Goal: Task Accomplishment & Management: Use online tool/utility

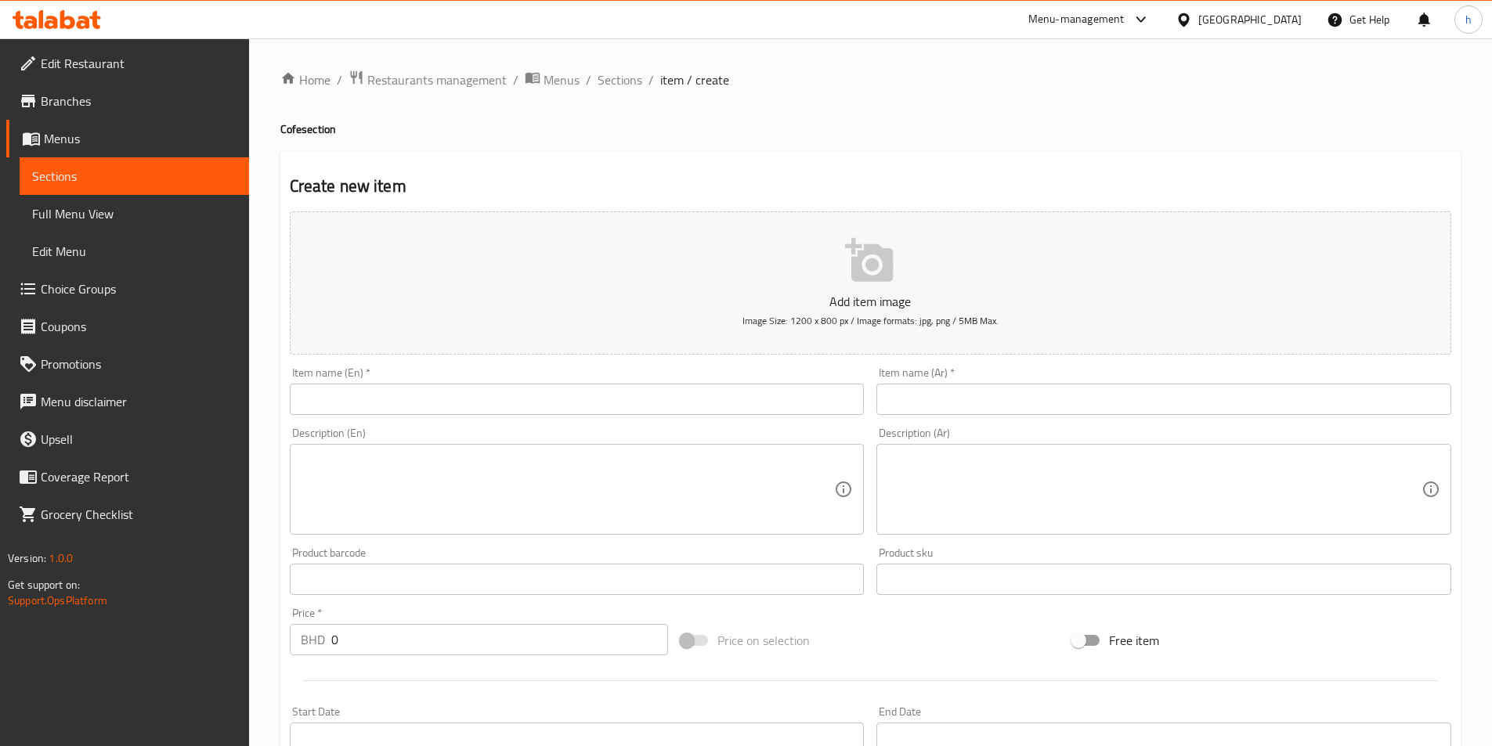
click at [1283, 23] on div "Bahrain" at bounding box center [1249, 19] width 103 height 17
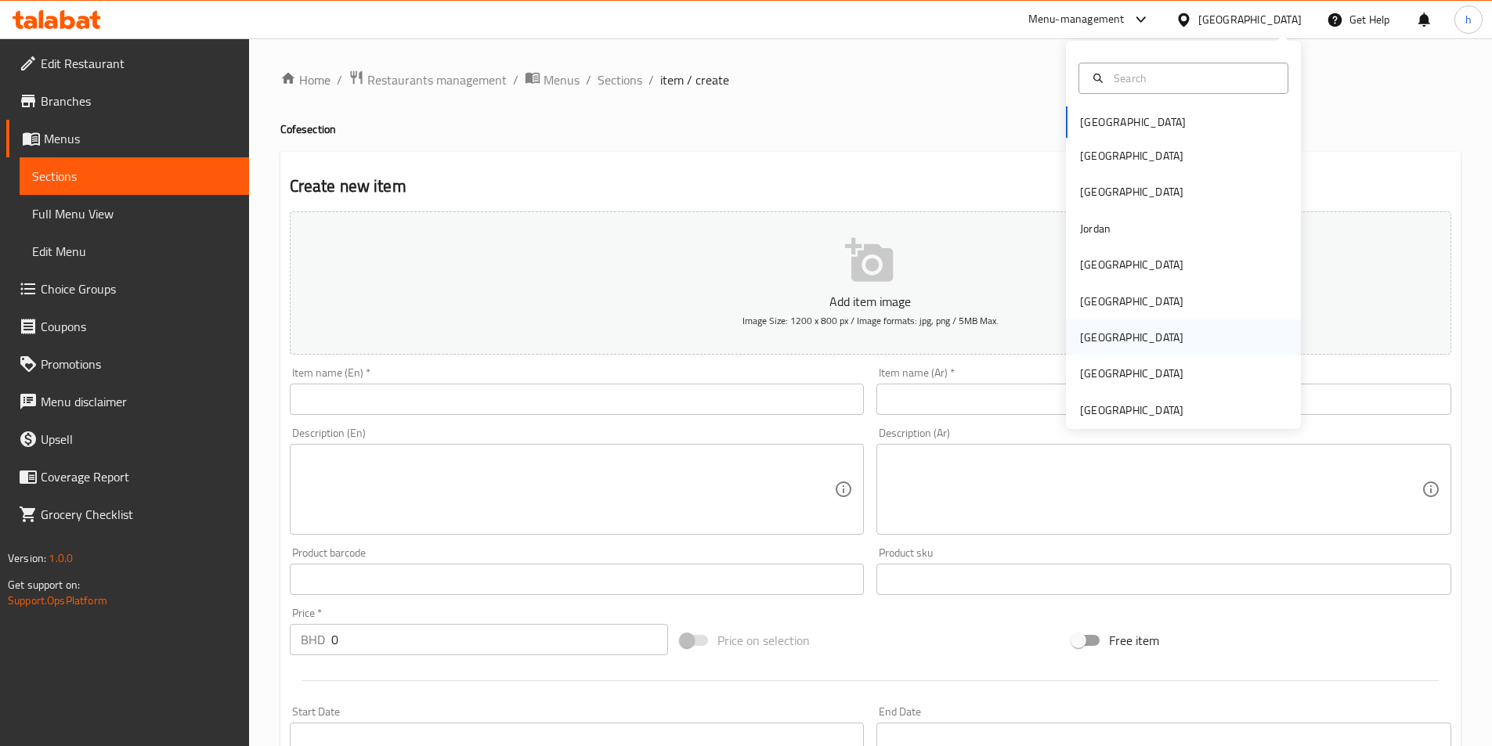
click at [1080, 340] on div "[GEOGRAPHIC_DATA]" at bounding box center [1131, 337] width 103 height 17
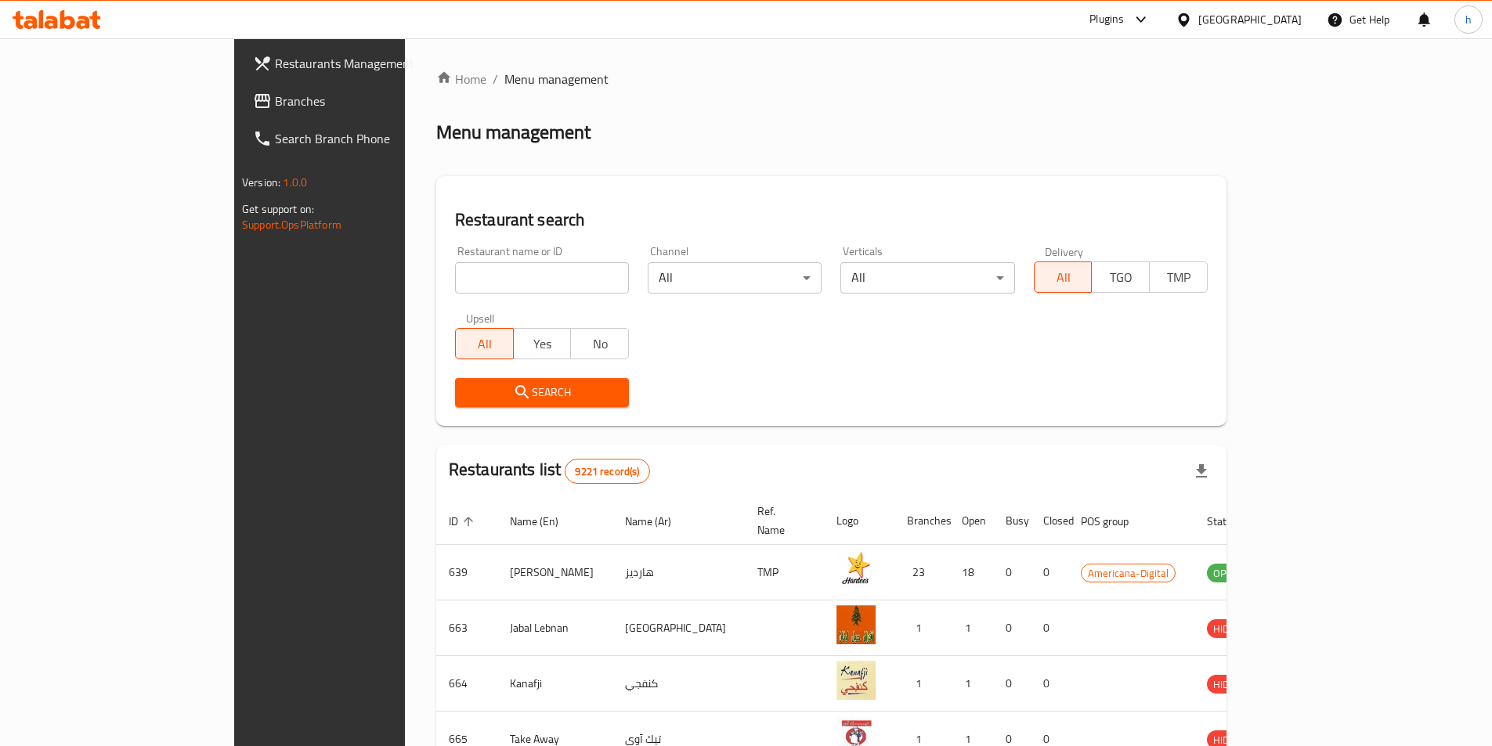
click at [59, 15] on icon at bounding box center [57, 19] width 88 height 19
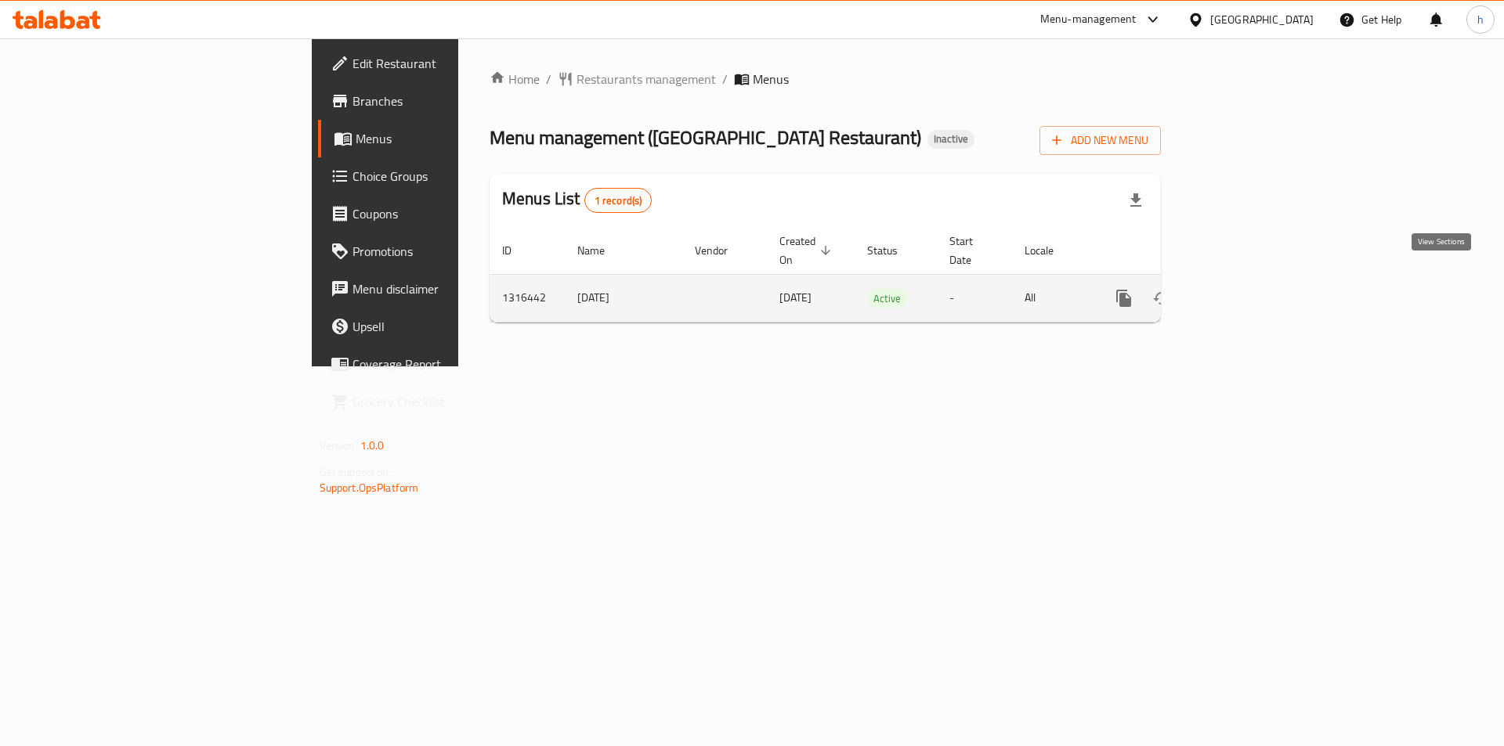
click at [1246, 289] on icon "enhanced table" at bounding box center [1236, 298] width 19 height 19
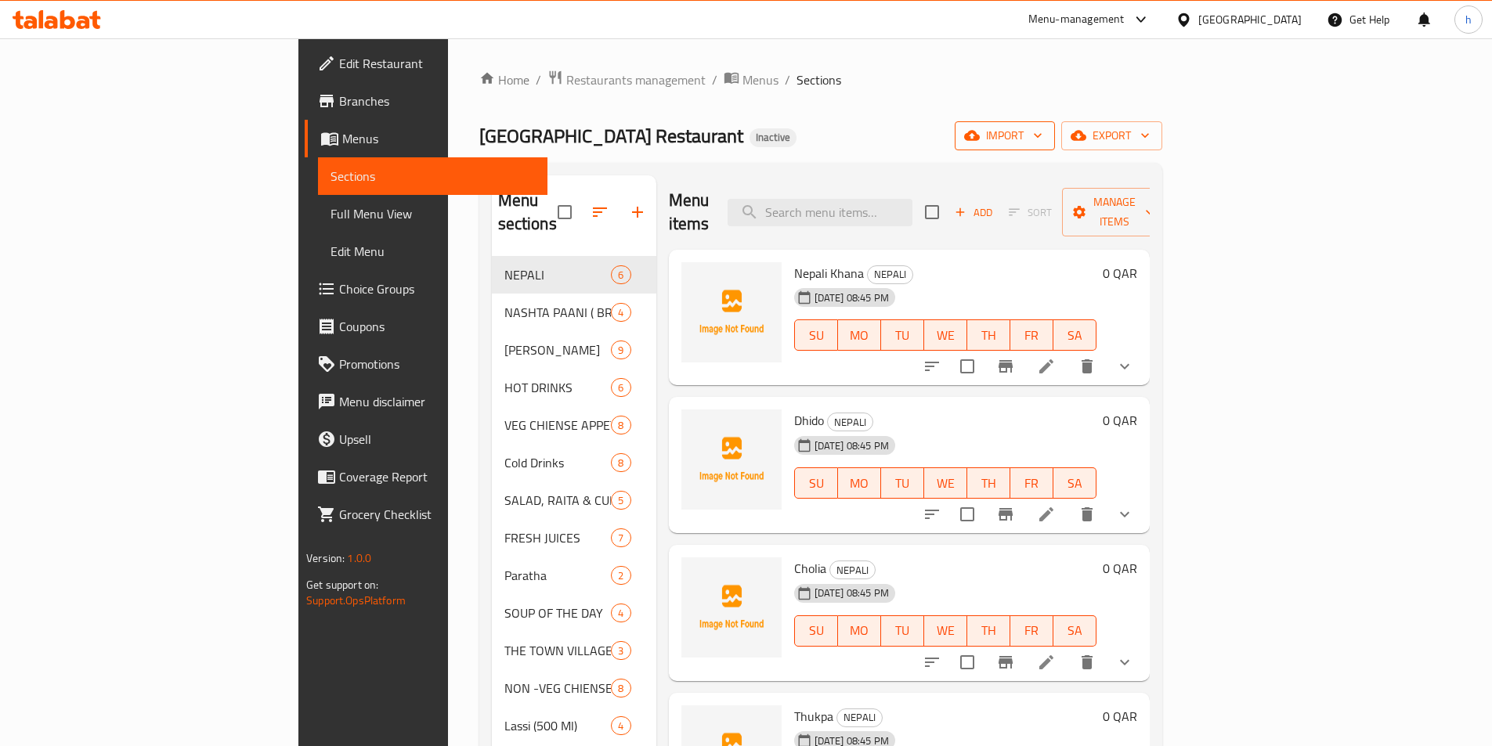
click at [1042, 137] on icon "button" at bounding box center [1038, 136] width 8 height 5
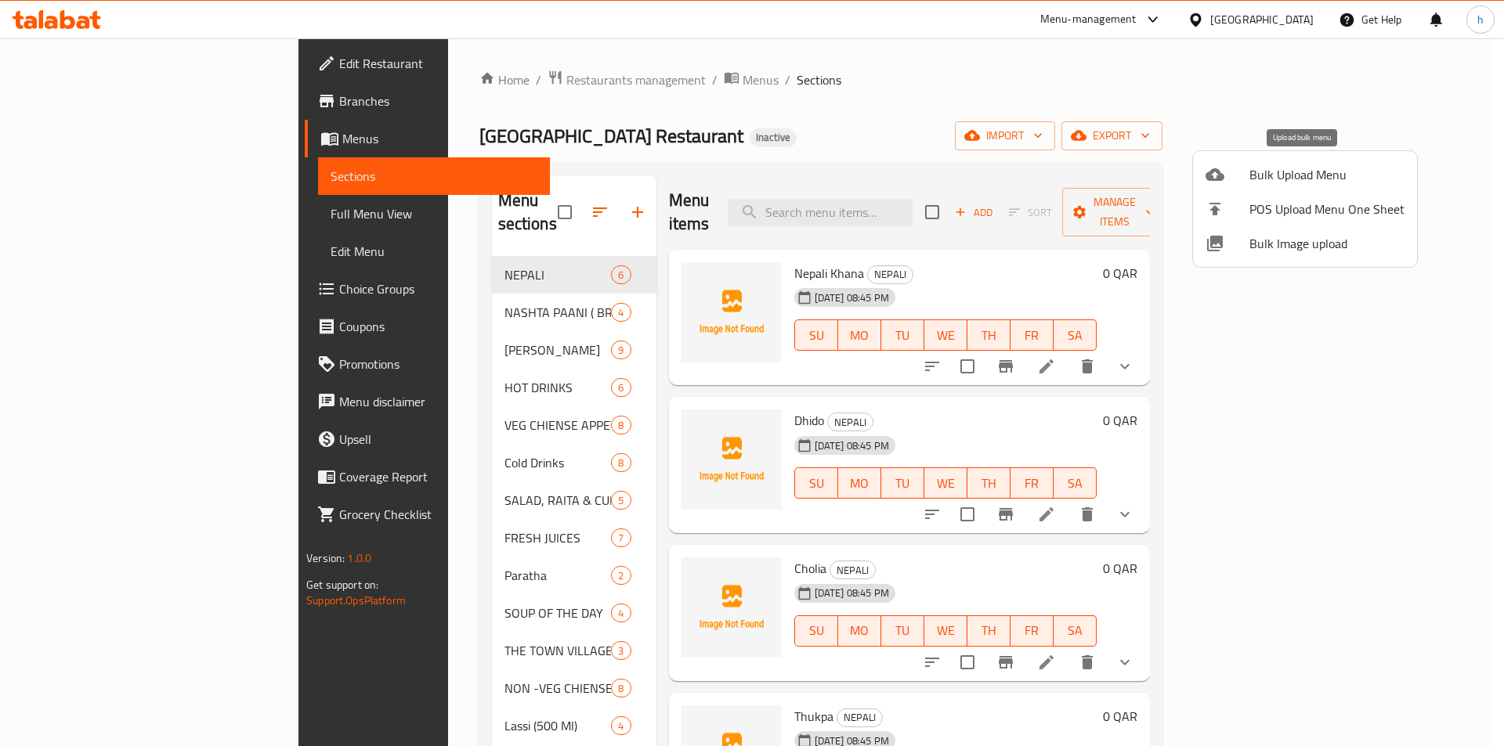
click at [1311, 165] on span "Bulk Upload Menu" at bounding box center [1326, 174] width 155 height 19
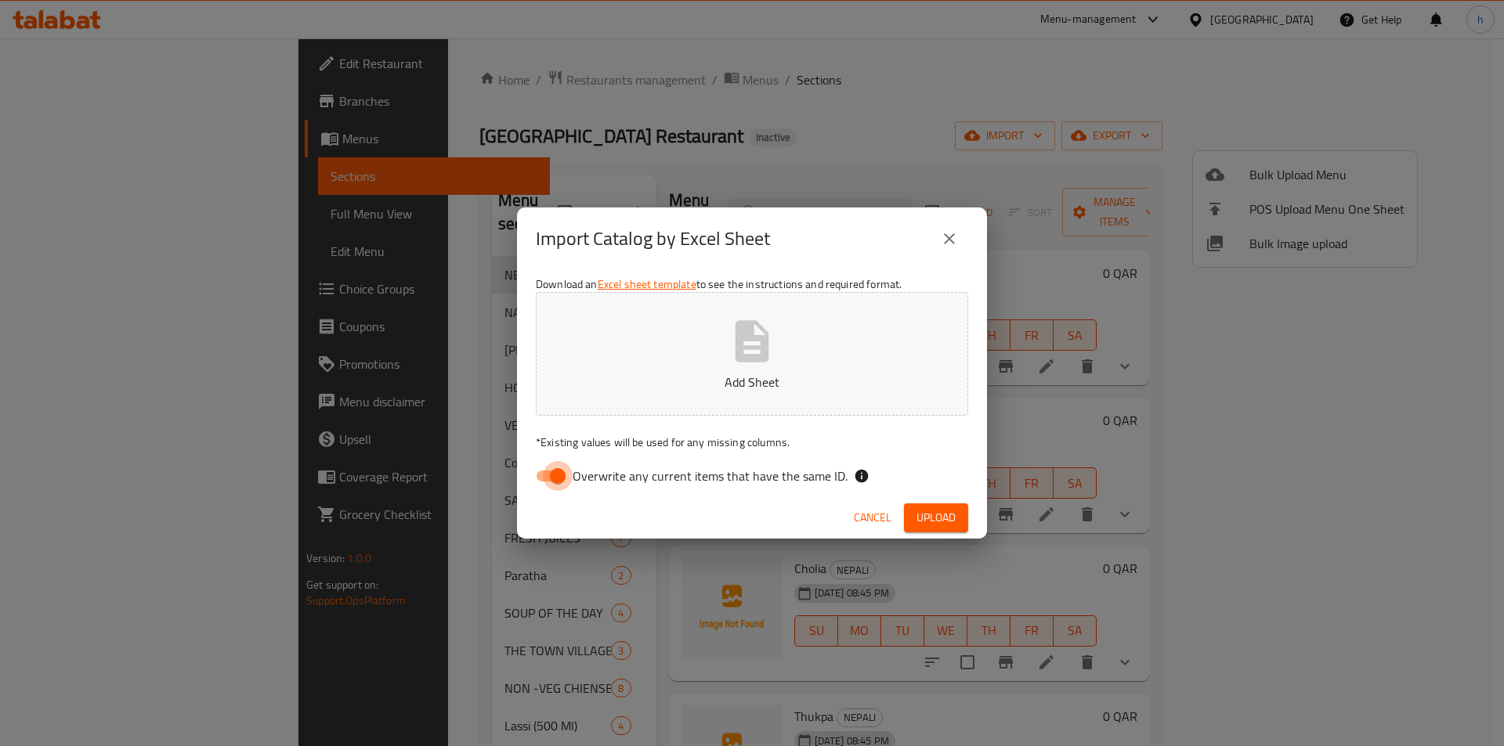
click at [564, 470] on input "Overwrite any current items that have the same ID." at bounding box center [557, 476] width 89 height 30
checkbox input "false"
click at [942, 514] on span "Upload" at bounding box center [935, 518] width 39 height 20
click at [961, 522] on button "Upload" at bounding box center [936, 518] width 64 height 29
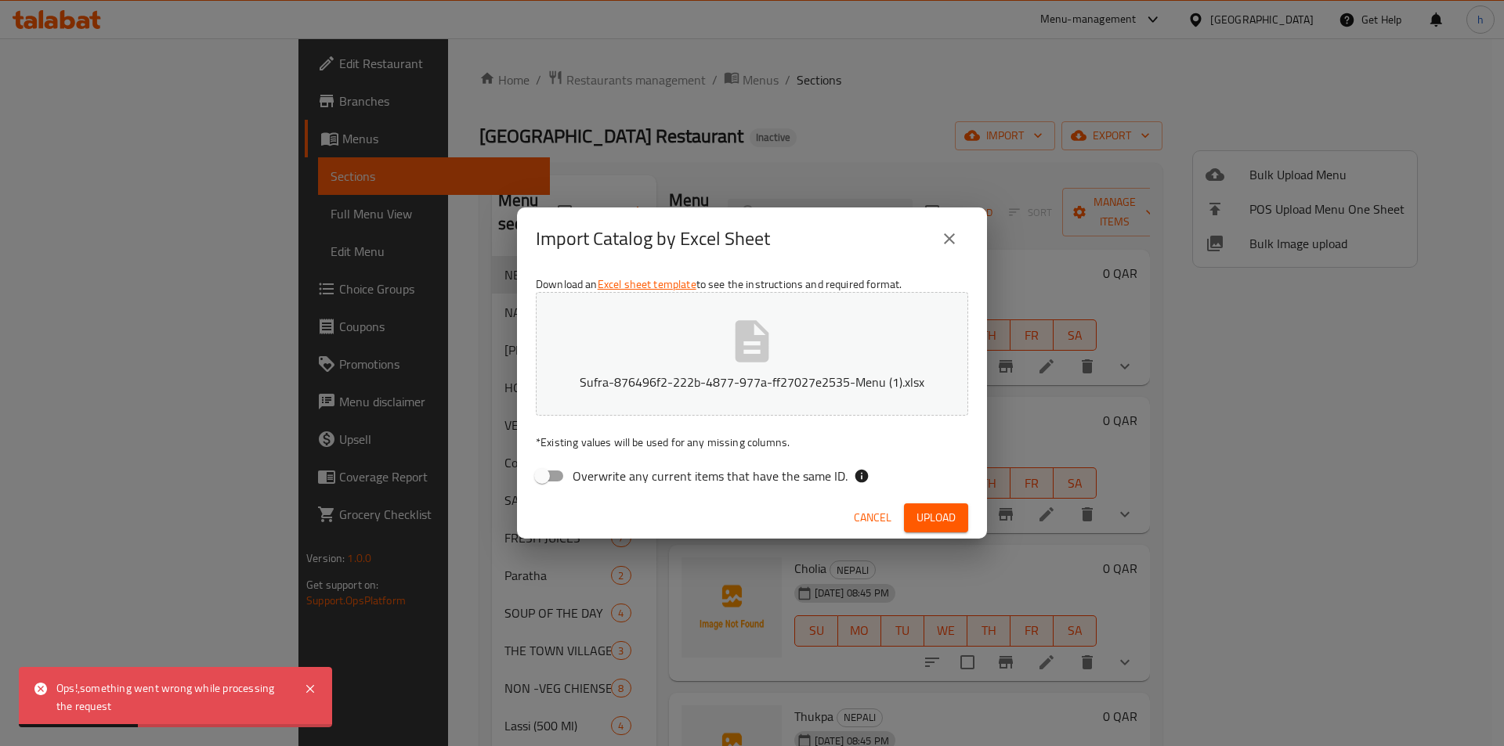
click at [953, 248] on button "close" at bounding box center [949, 239] width 38 height 38
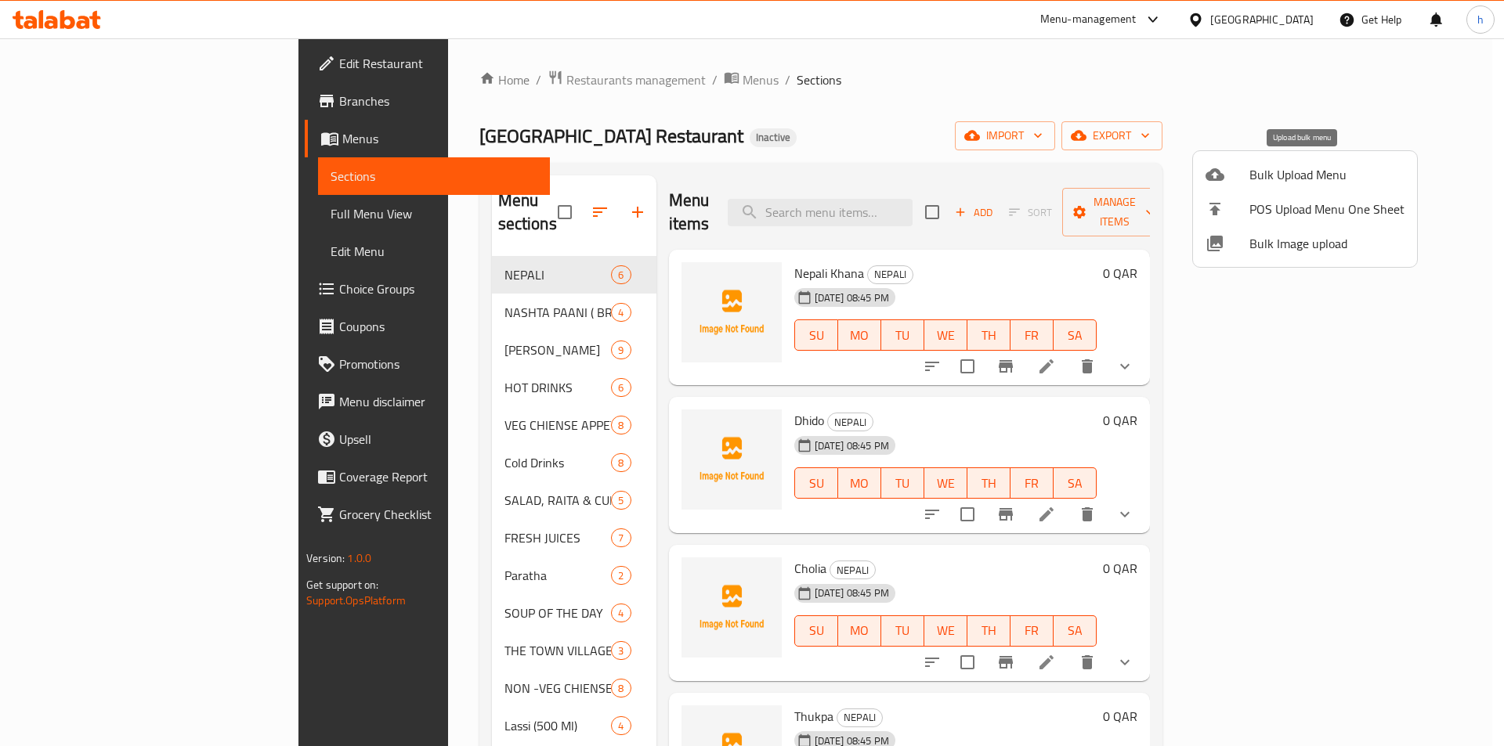
click at [1319, 165] on span "Bulk Upload Menu" at bounding box center [1326, 174] width 155 height 19
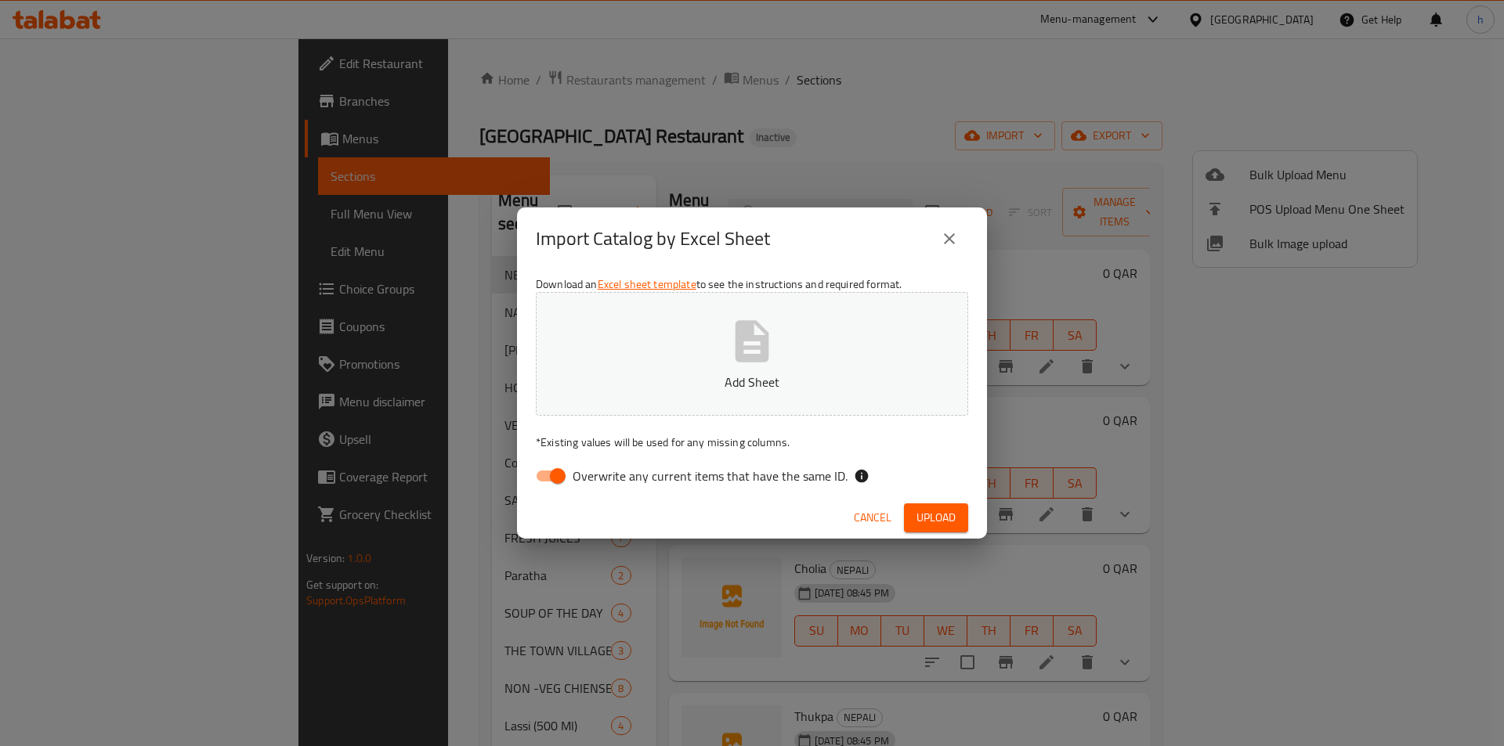
click at [556, 474] on input "Overwrite any current items that have the same ID." at bounding box center [557, 476] width 89 height 30
checkbox input "false"
click at [716, 375] on p "Add Sheet" at bounding box center [752, 382] width 384 height 19
click at [939, 513] on span "Upload" at bounding box center [935, 518] width 39 height 20
drag, startPoint x: 946, startPoint y: 237, endPoint x: 970, endPoint y: 233, distance: 24.7
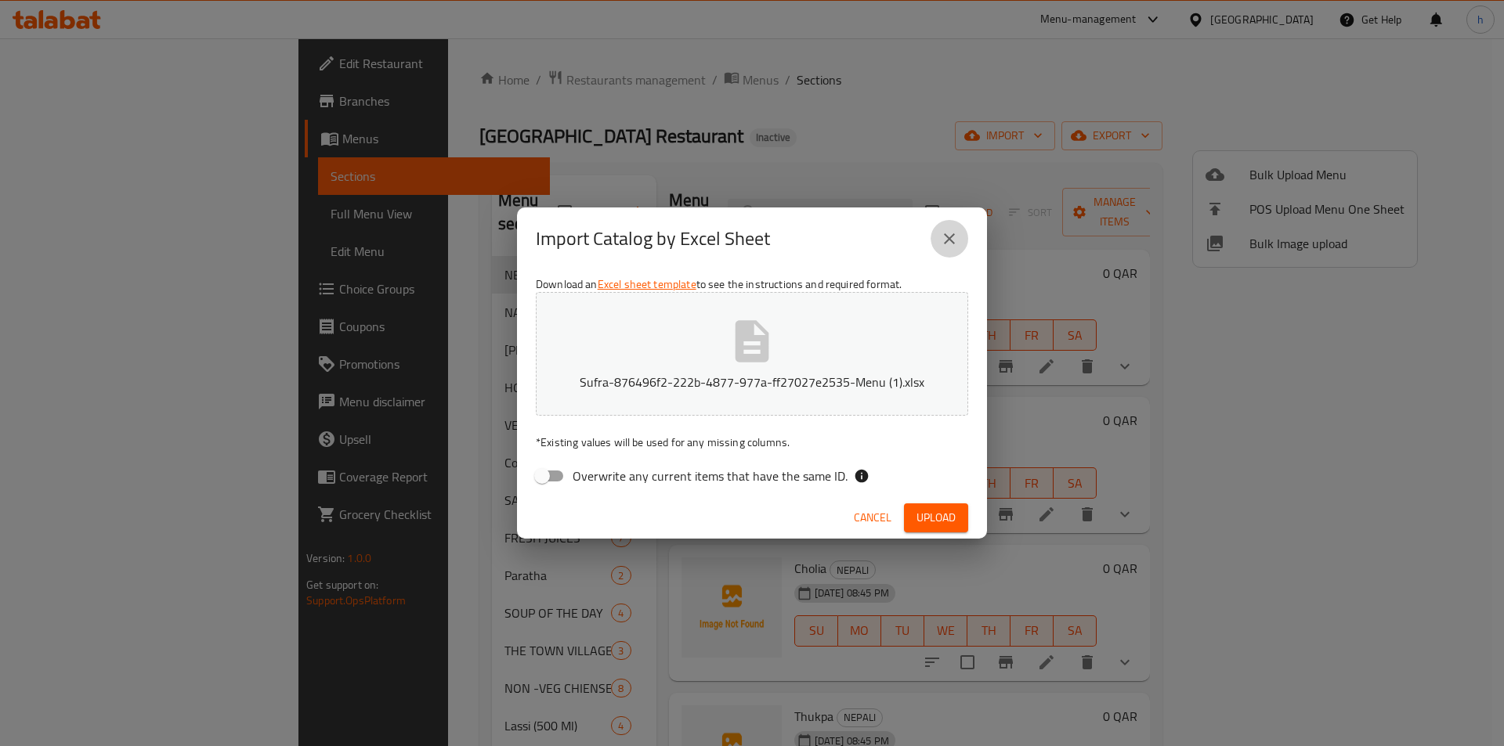
click at [946, 237] on icon "close" at bounding box center [949, 238] width 19 height 19
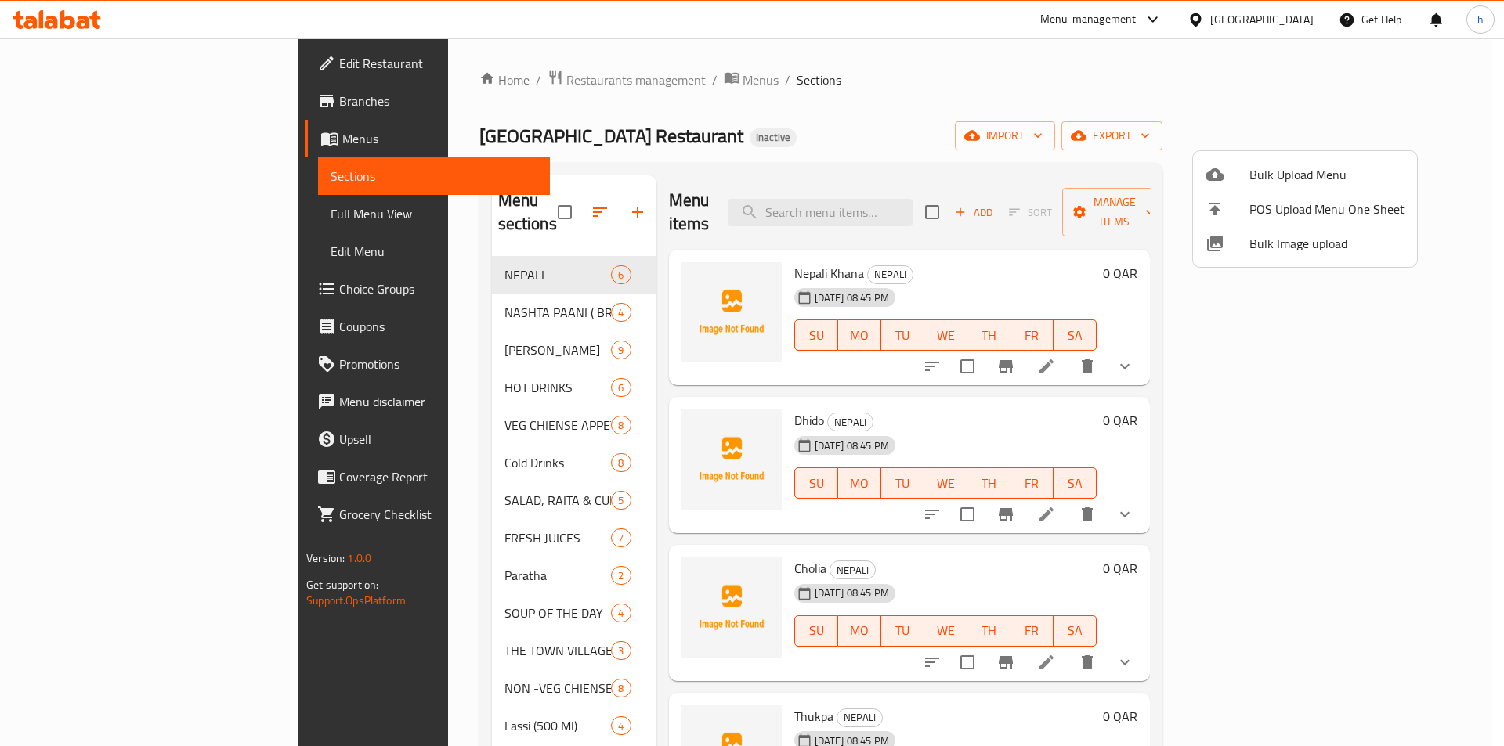
click at [1278, 135] on div at bounding box center [752, 373] width 1504 height 746
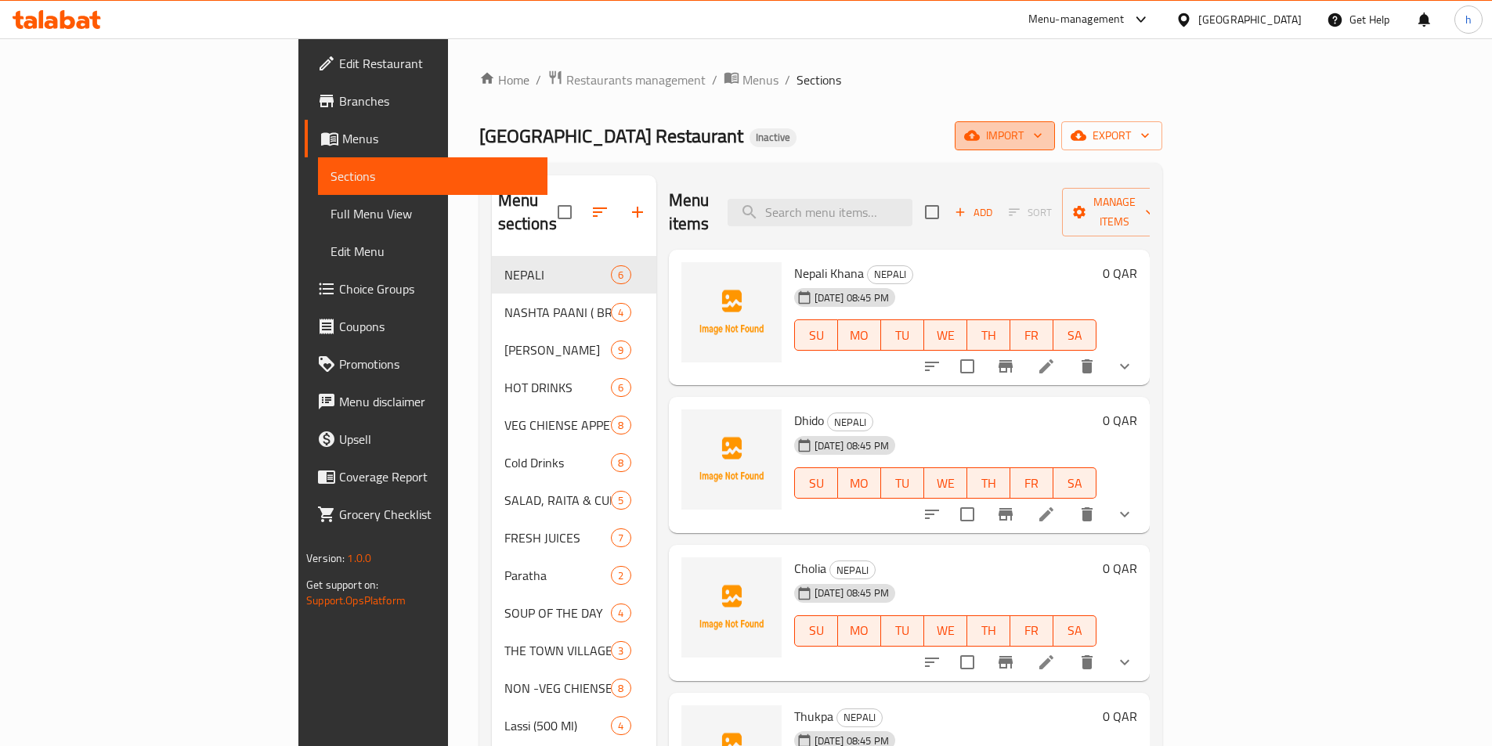
click at [1042, 130] on span "import" at bounding box center [1004, 136] width 75 height 20
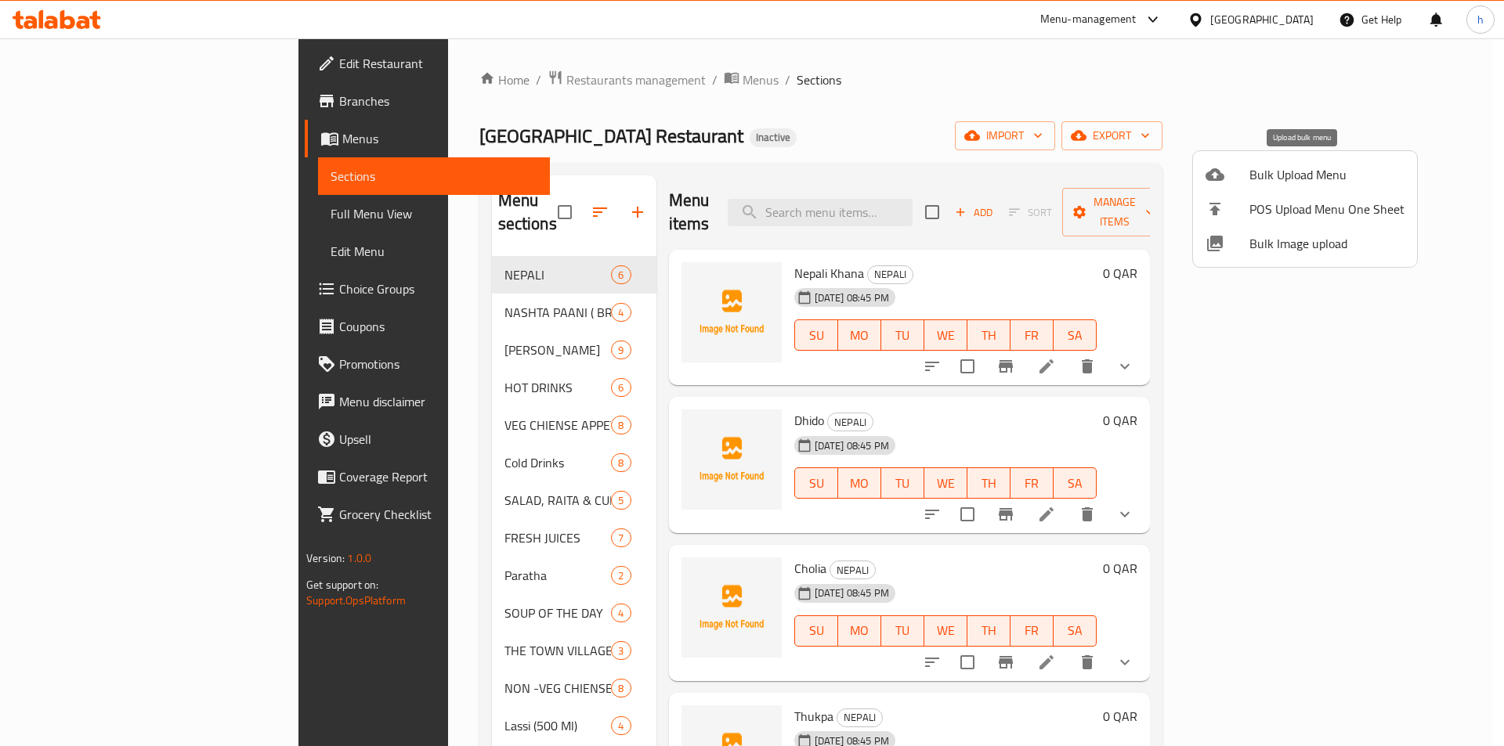
click at [1270, 178] on span "Bulk Upload Menu" at bounding box center [1326, 174] width 155 height 19
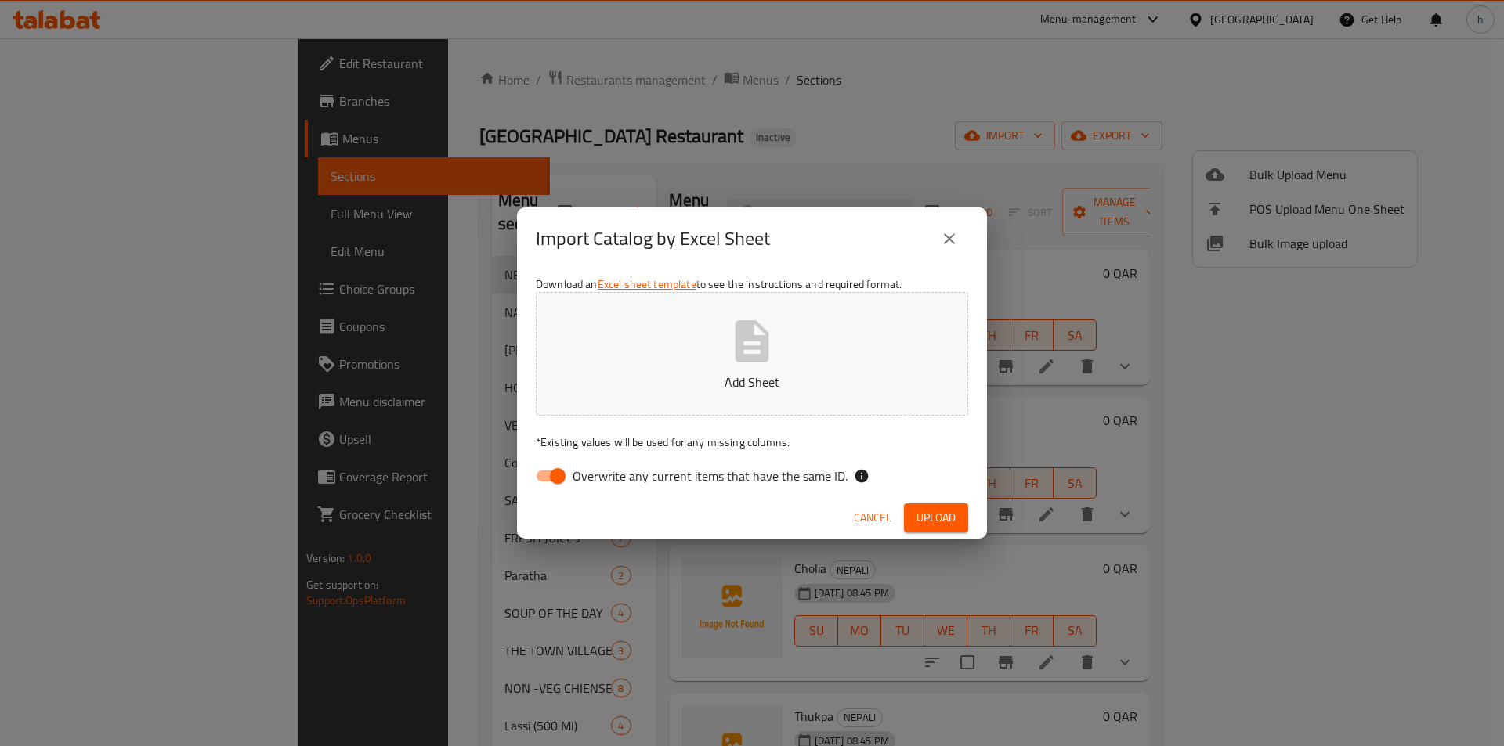
click at [546, 477] on input "Overwrite any current items that have the same ID." at bounding box center [557, 476] width 89 height 30
checkbox input "false"
click at [742, 341] on icon "button" at bounding box center [752, 341] width 34 height 42
click at [941, 517] on span "Upload" at bounding box center [935, 518] width 39 height 20
click at [955, 238] on icon "close" at bounding box center [949, 238] width 19 height 19
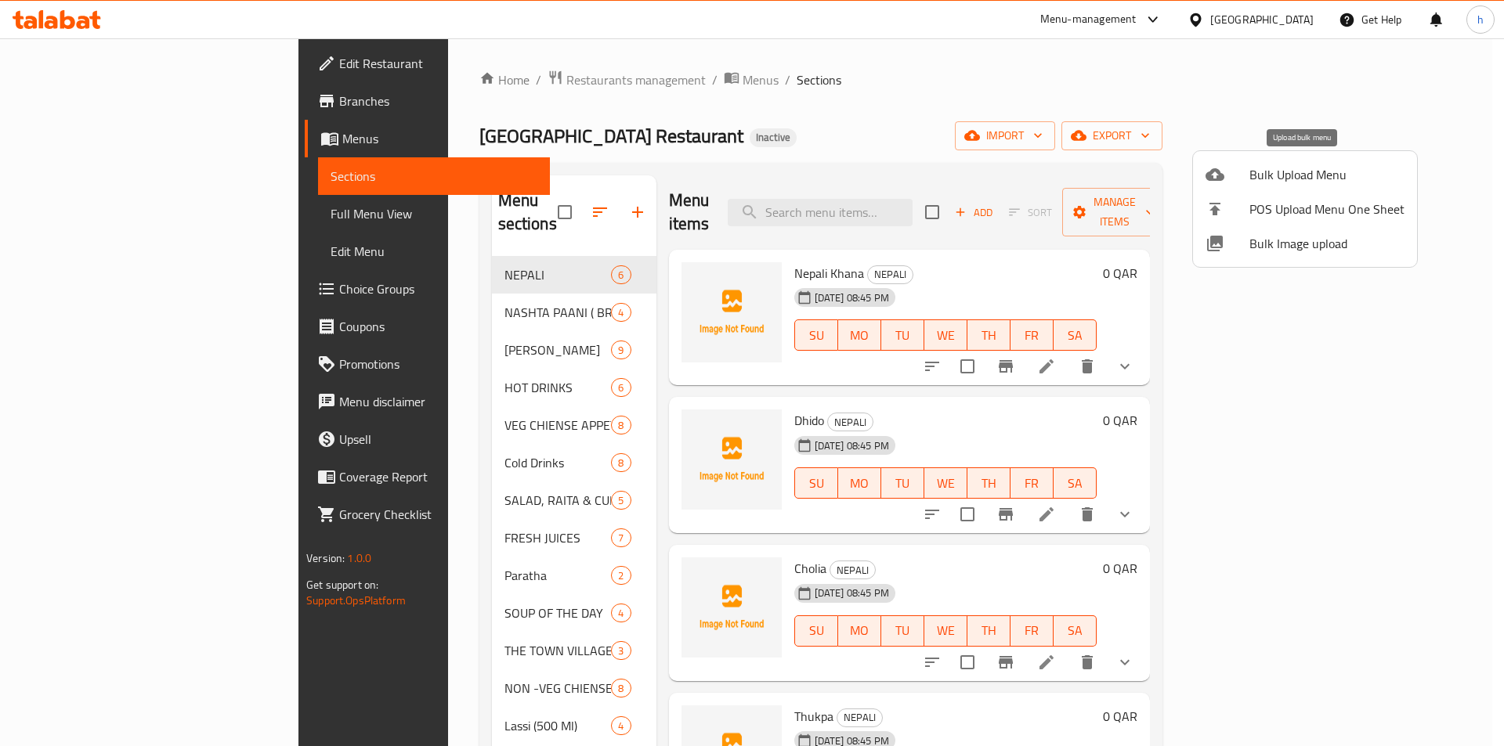
click at [1287, 168] on span "Bulk Upload Menu" at bounding box center [1326, 174] width 155 height 19
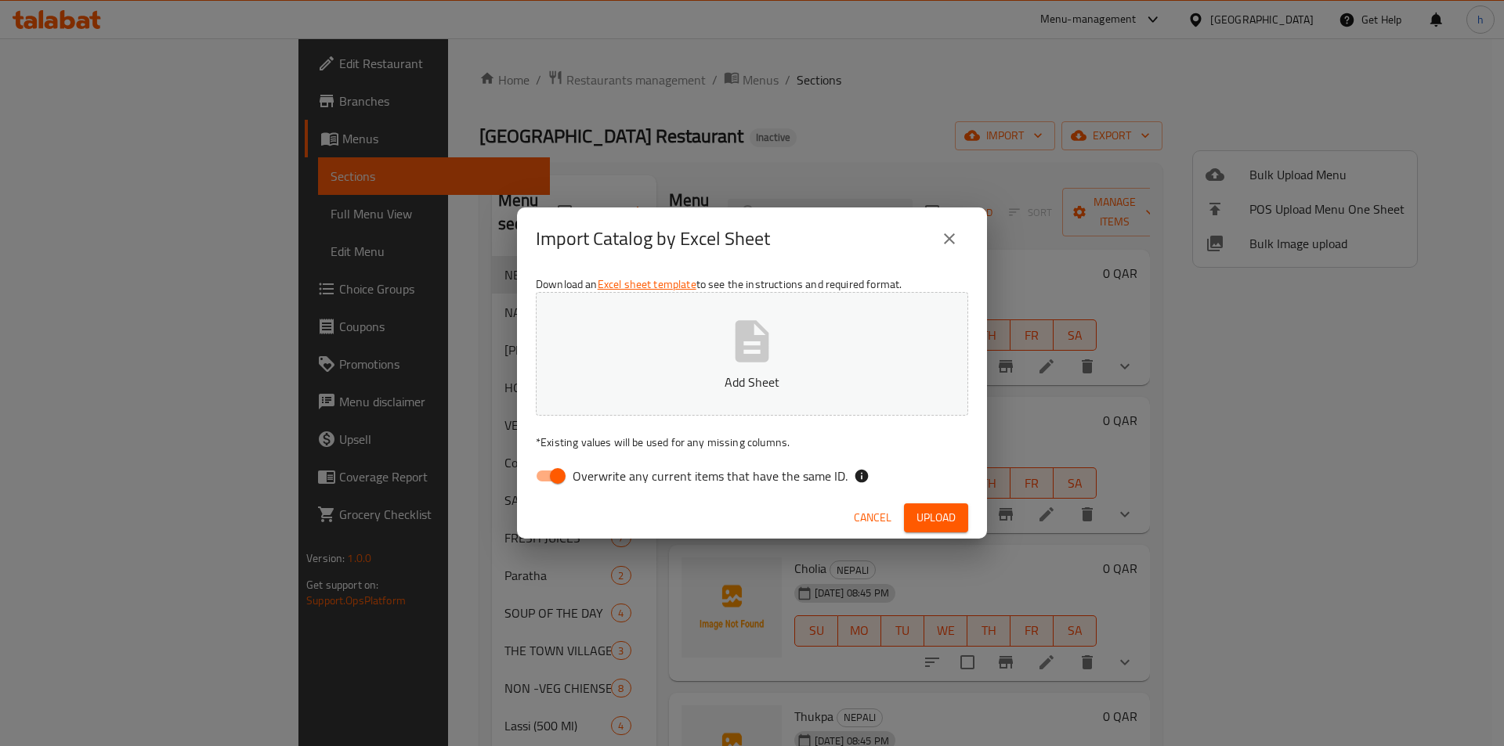
click at [558, 472] on input "Overwrite any current items that have the same ID." at bounding box center [557, 476] width 89 height 30
checkbox input "false"
click at [941, 515] on span "Upload" at bounding box center [935, 518] width 39 height 20
click at [949, 230] on icon "close" at bounding box center [949, 238] width 19 height 19
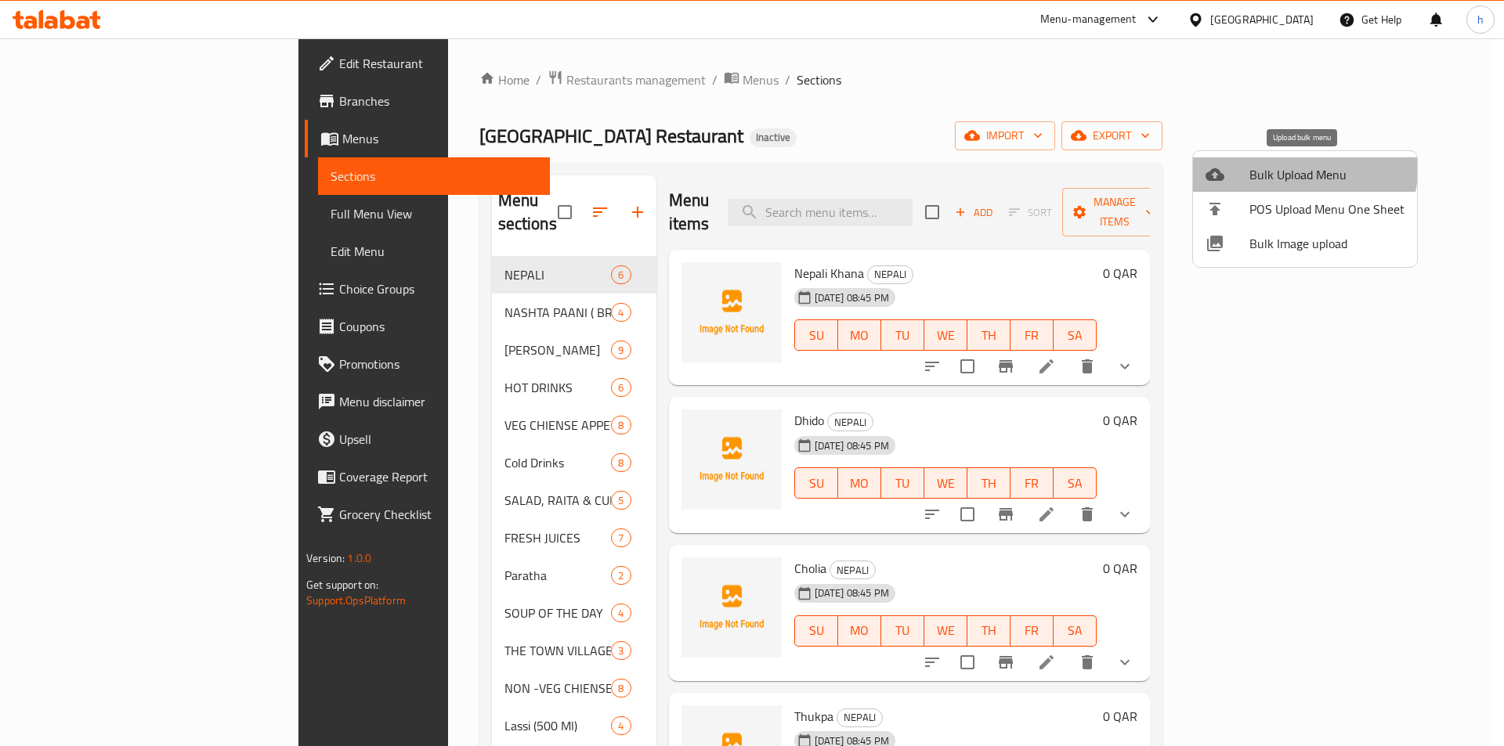
click at [1300, 169] on span "Bulk Upload Menu" at bounding box center [1326, 174] width 155 height 19
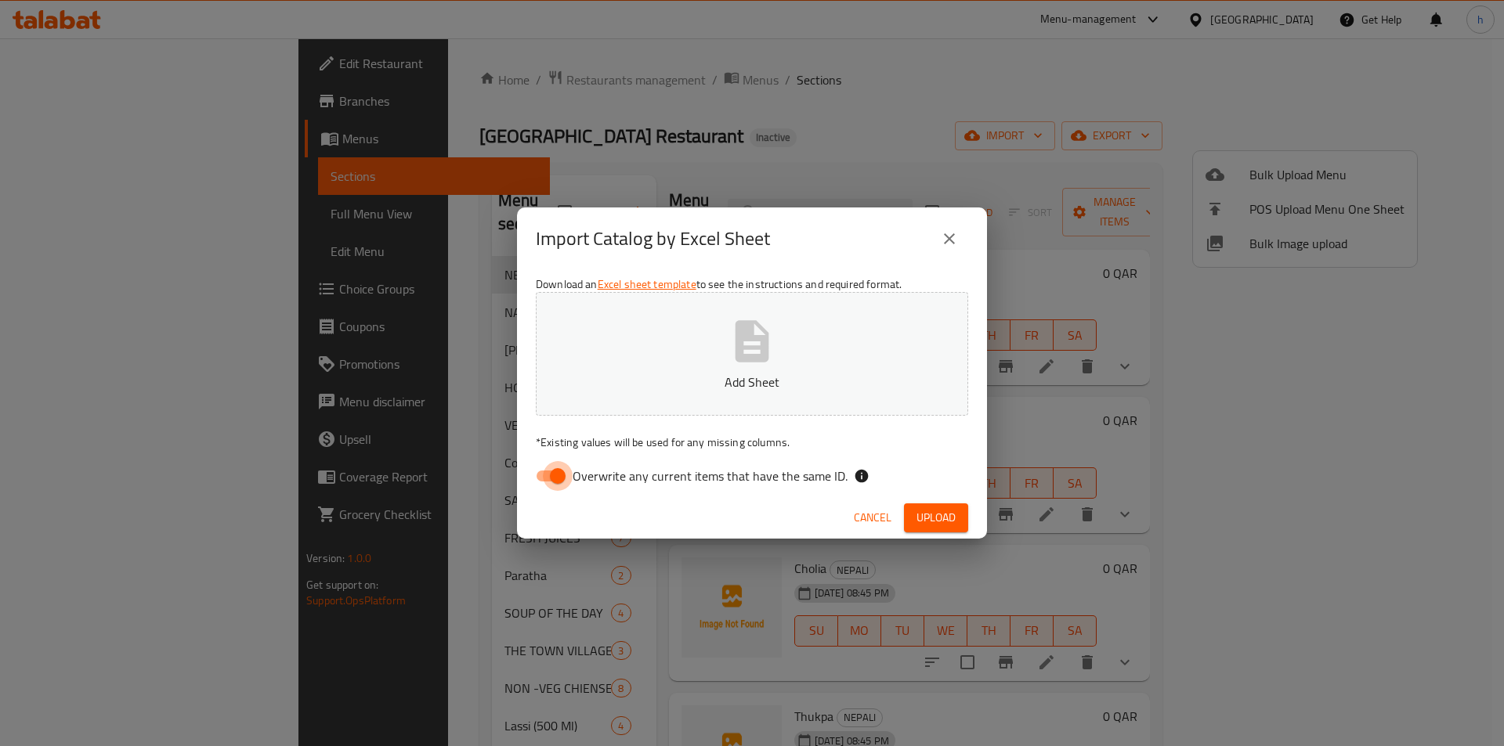
click at [547, 468] on input "Overwrite any current items that have the same ID." at bounding box center [557, 476] width 89 height 30
checkbox input "false"
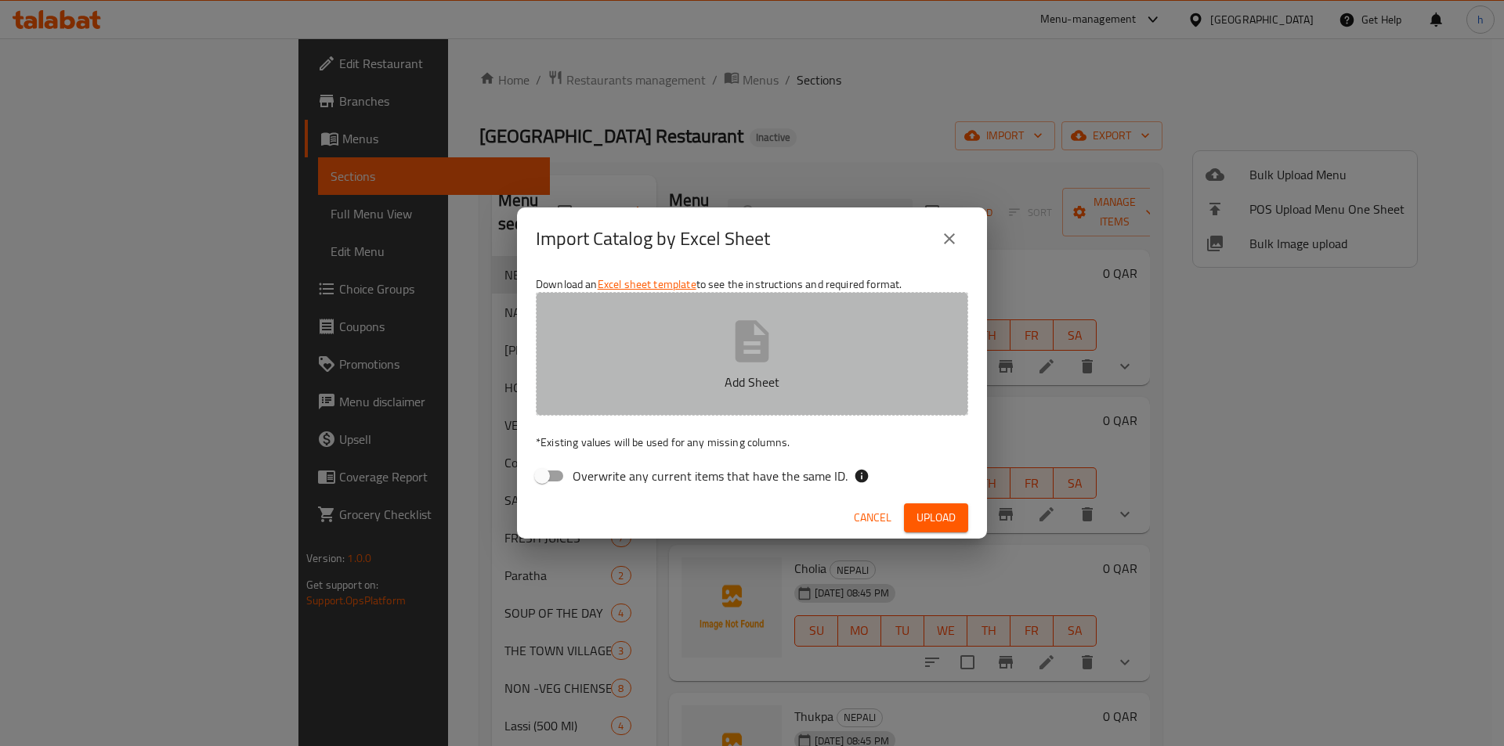
click at [764, 359] on icon "button" at bounding box center [752, 341] width 34 height 42
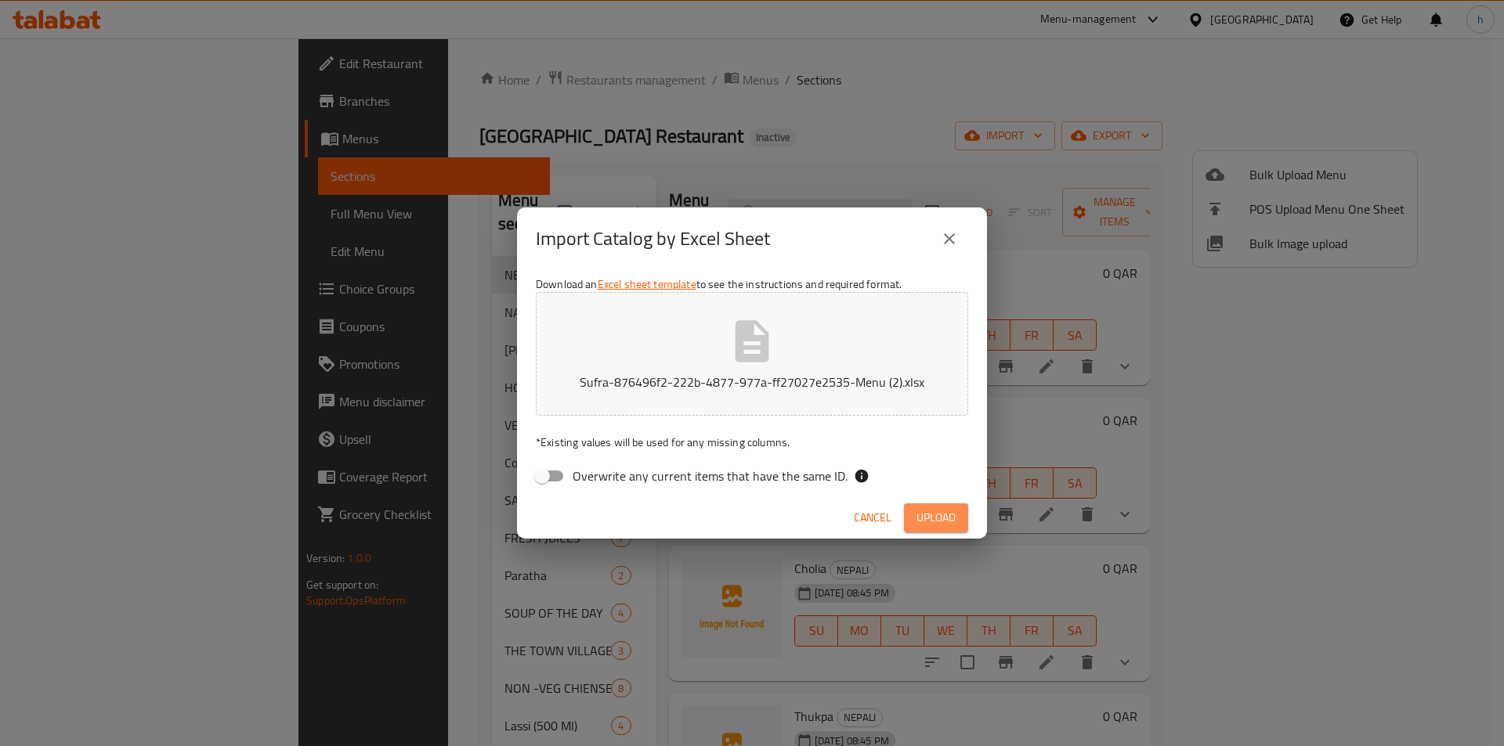
click at [933, 506] on button "Upload" at bounding box center [936, 518] width 64 height 29
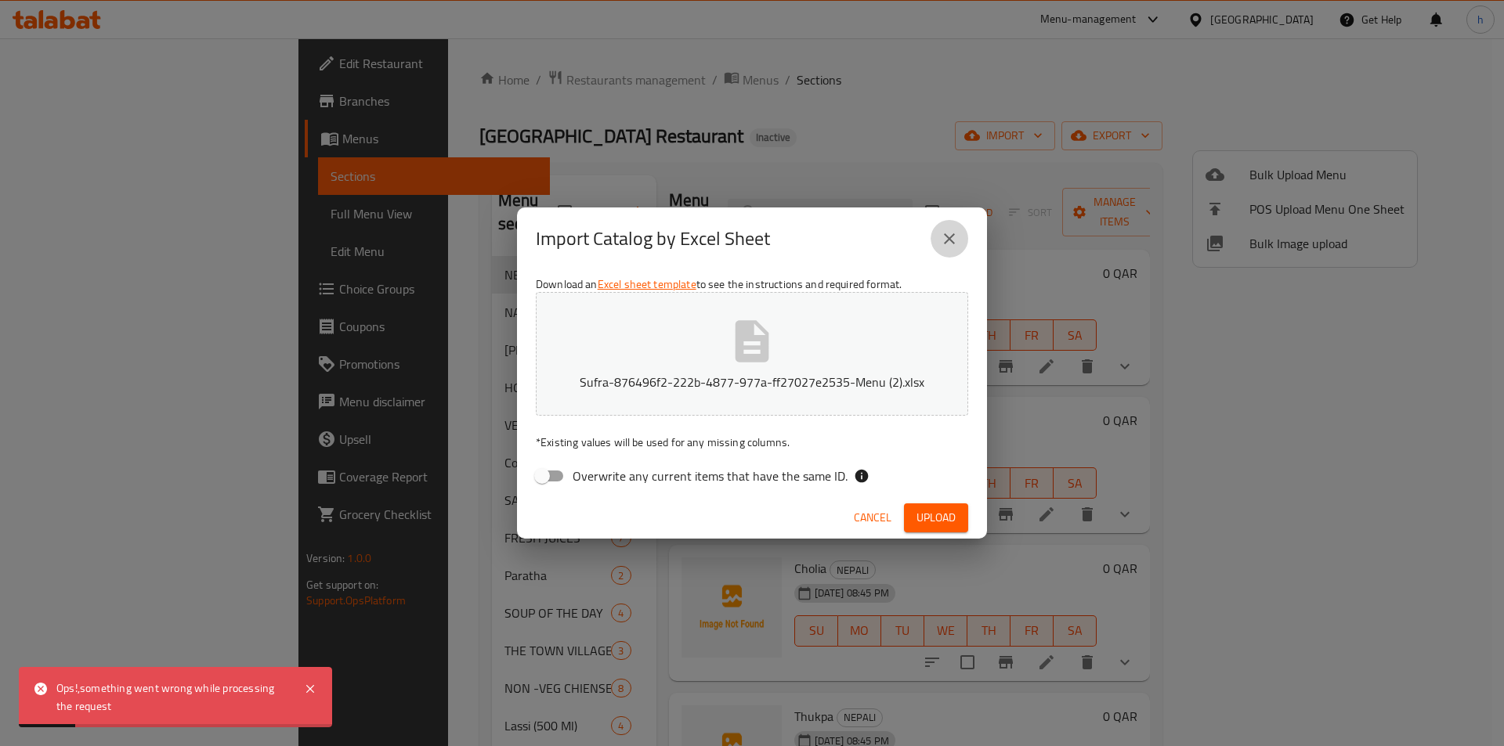
click at [948, 243] on icon "close" at bounding box center [949, 238] width 19 height 19
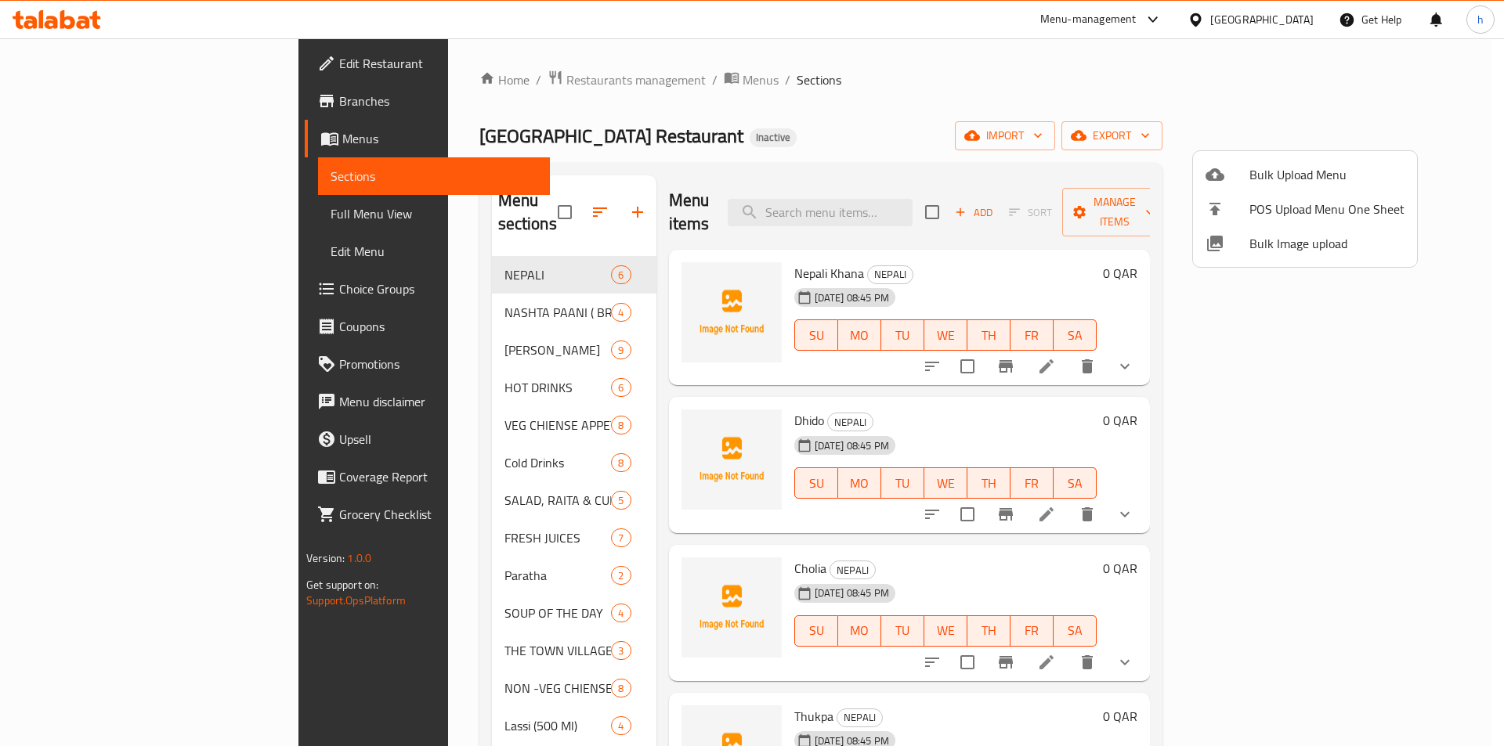
click at [1223, 179] on icon at bounding box center [1214, 174] width 19 height 19
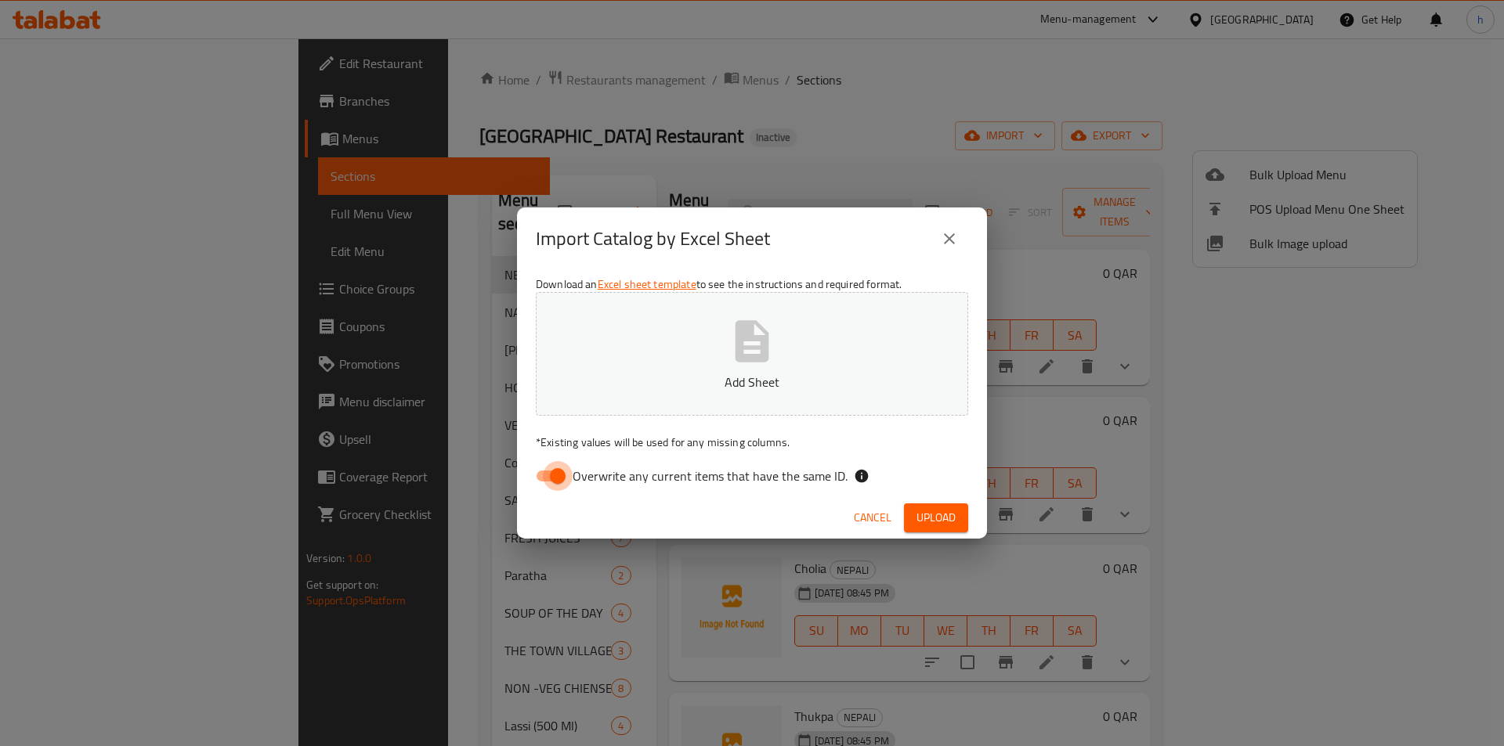
drag, startPoint x: 554, startPoint y: 477, endPoint x: 627, endPoint y: 423, distance: 90.7
click at [554, 477] on input "Overwrite any current items that have the same ID." at bounding box center [557, 476] width 89 height 30
checkbox input "false"
click at [934, 513] on span "Upload" at bounding box center [935, 518] width 39 height 20
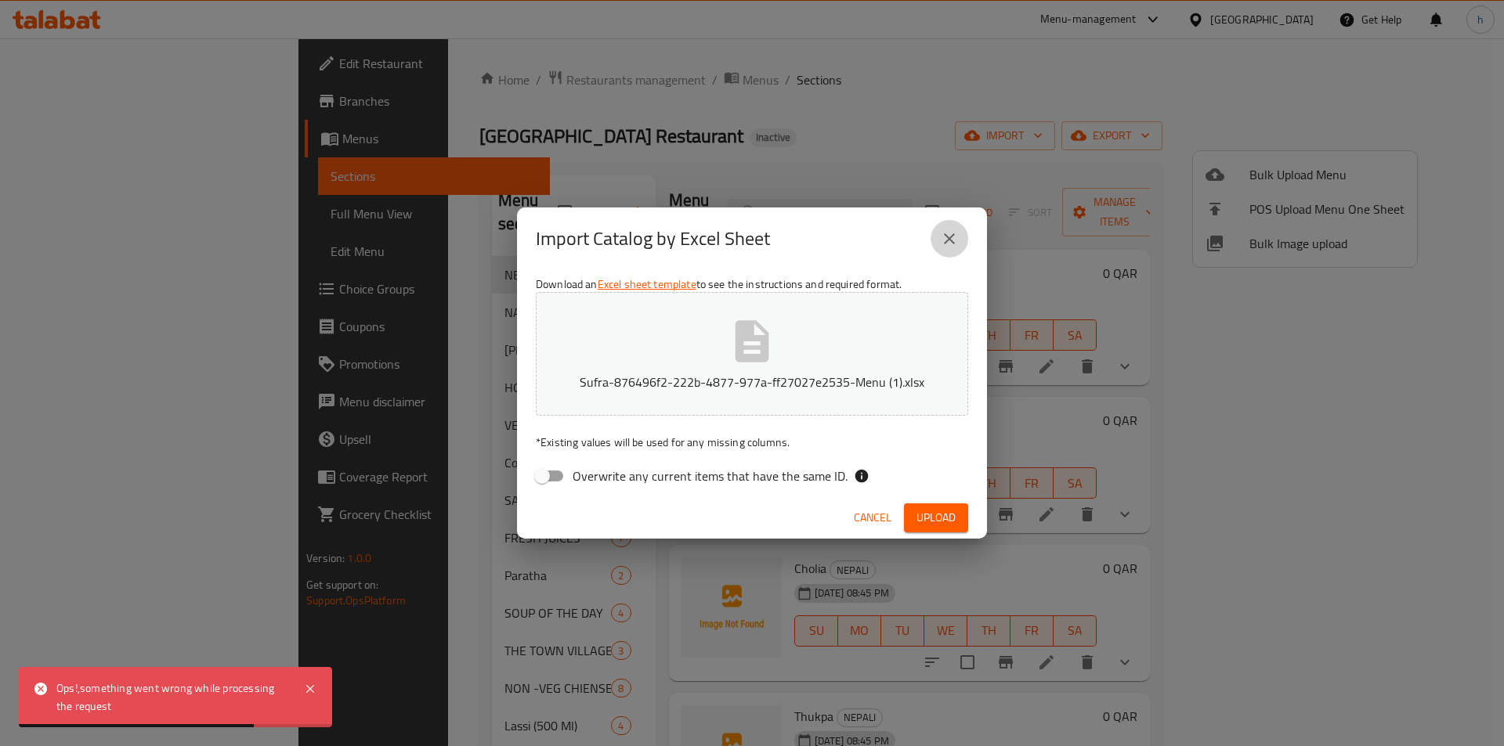
click at [955, 237] on icon "close" at bounding box center [949, 238] width 19 height 19
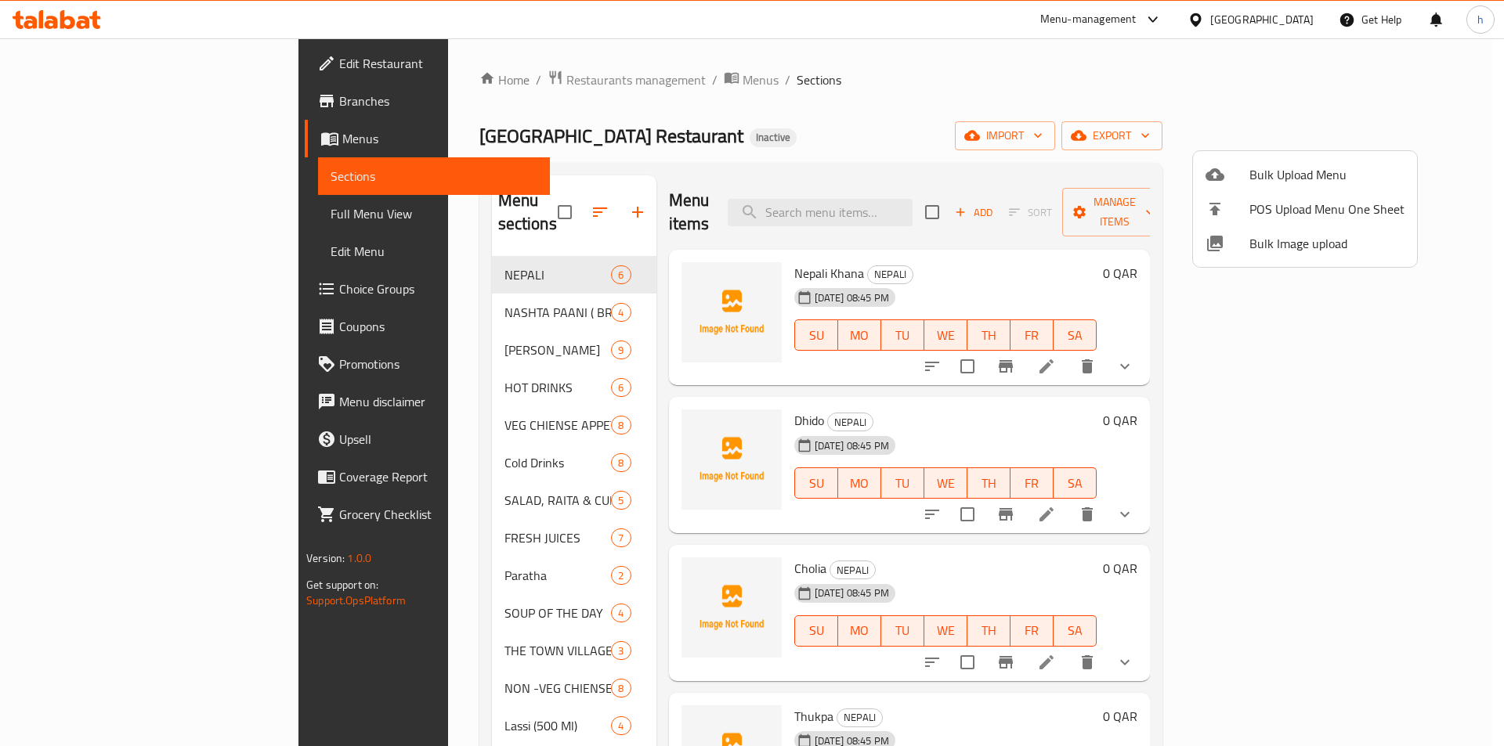
click at [1284, 168] on span "Bulk Upload Menu" at bounding box center [1326, 174] width 155 height 19
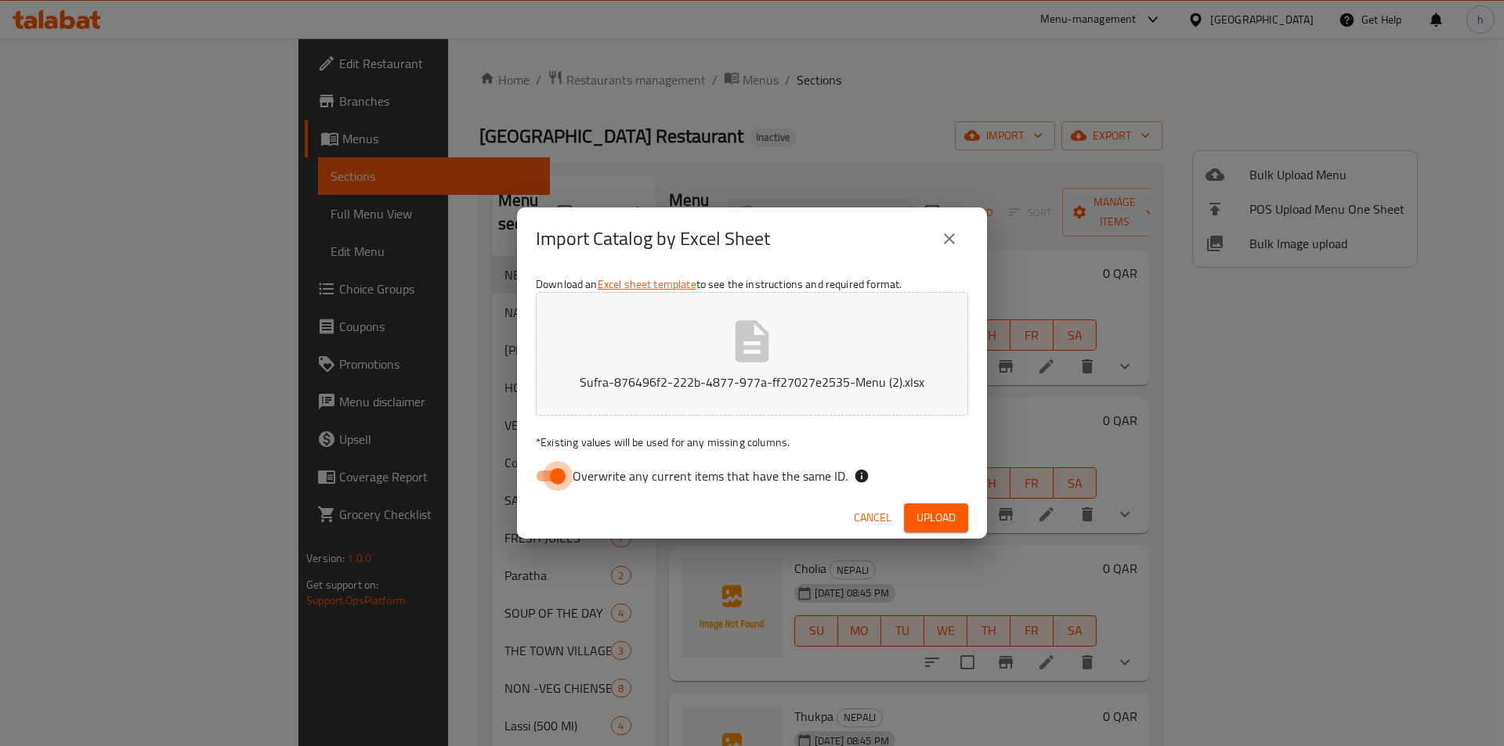
click at [550, 468] on input "Overwrite any current items that have the same ID." at bounding box center [557, 476] width 89 height 30
checkbox input "false"
click at [942, 511] on span "Upload" at bounding box center [935, 518] width 39 height 20
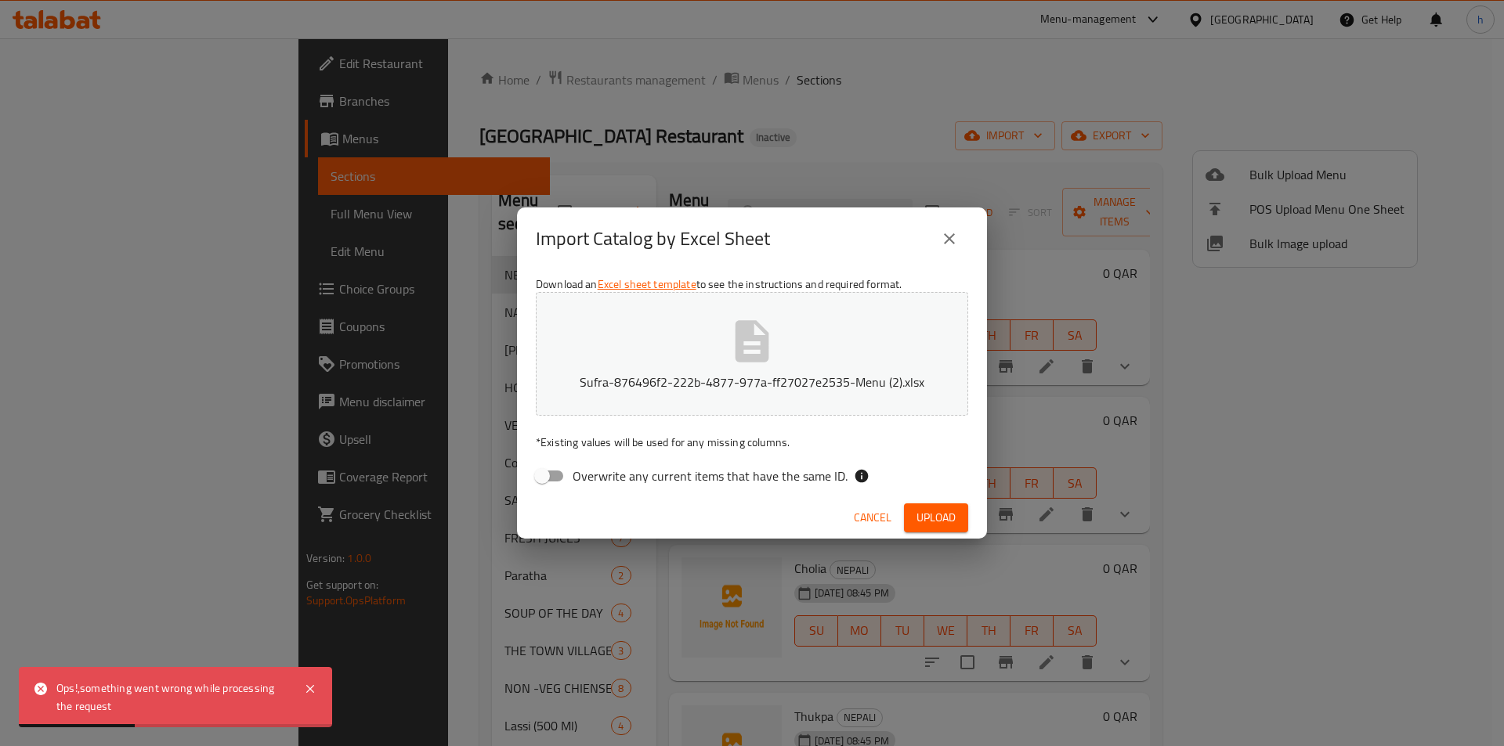
click at [949, 239] on icon "close" at bounding box center [949, 238] width 11 height 11
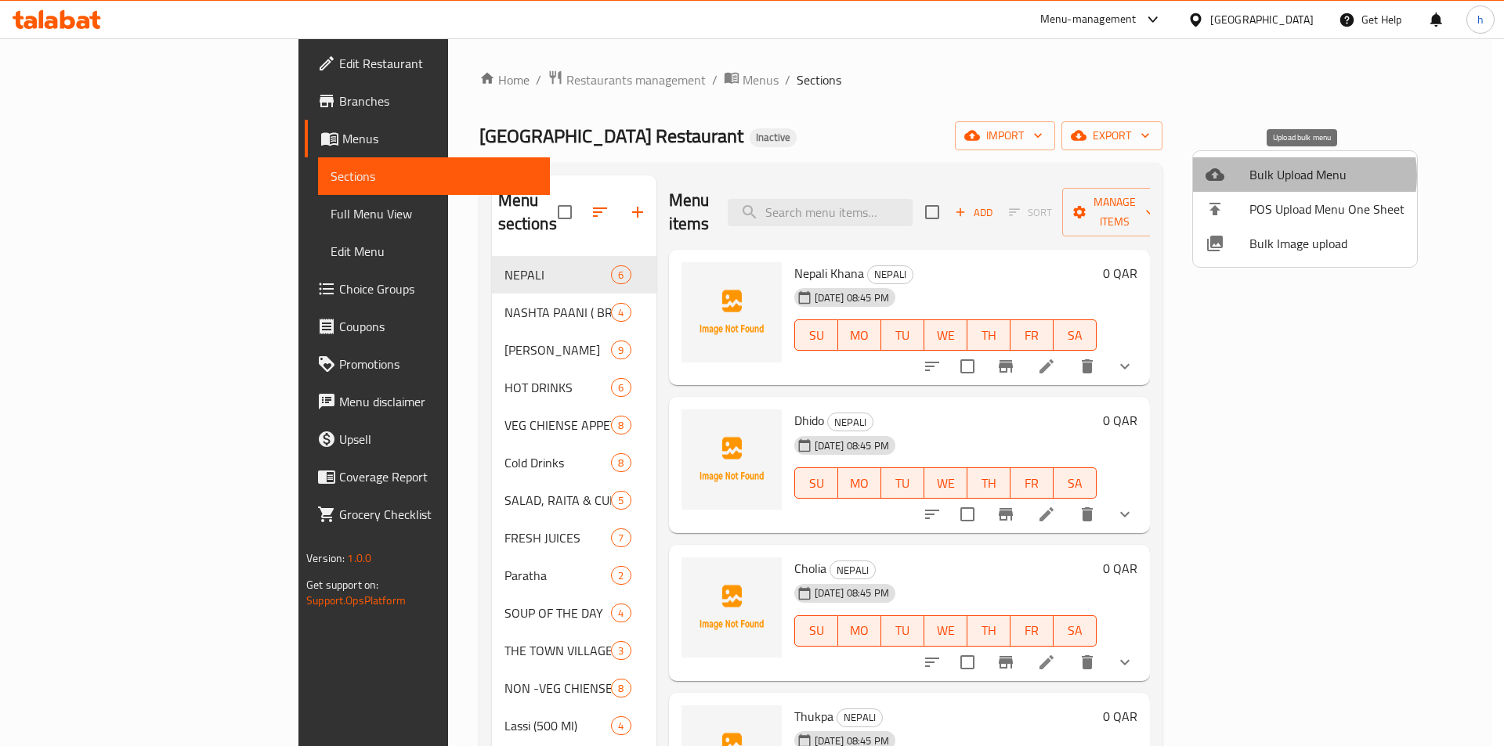
click at [1299, 175] on span "Bulk Upload Menu" at bounding box center [1326, 174] width 155 height 19
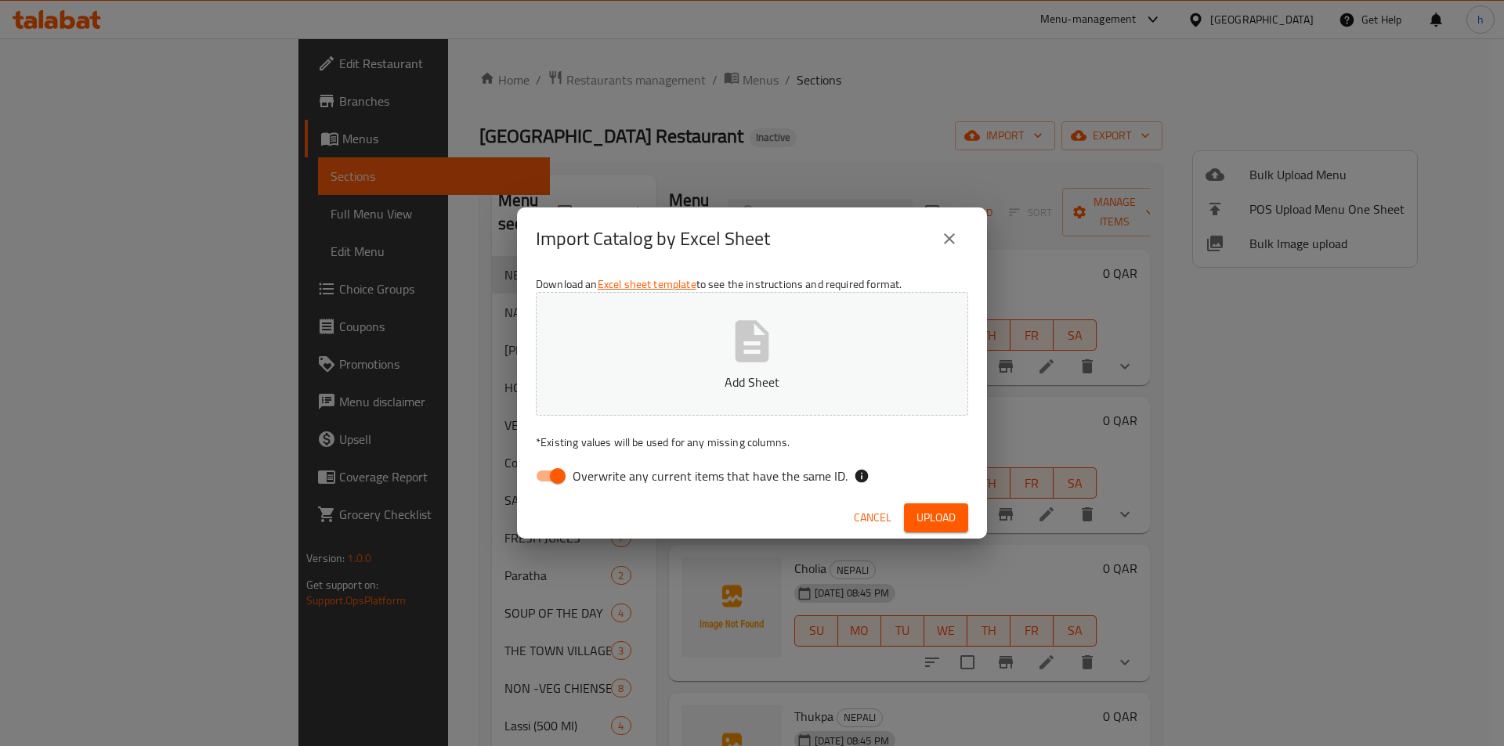
drag, startPoint x: 560, startPoint y: 473, endPoint x: 650, endPoint y: 427, distance: 101.2
click at [559, 469] on input "Overwrite any current items that have the same ID." at bounding box center [557, 476] width 89 height 30
checkbox input "false"
click at [926, 514] on span "Upload" at bounding box center [935, 518] width 39 height 20
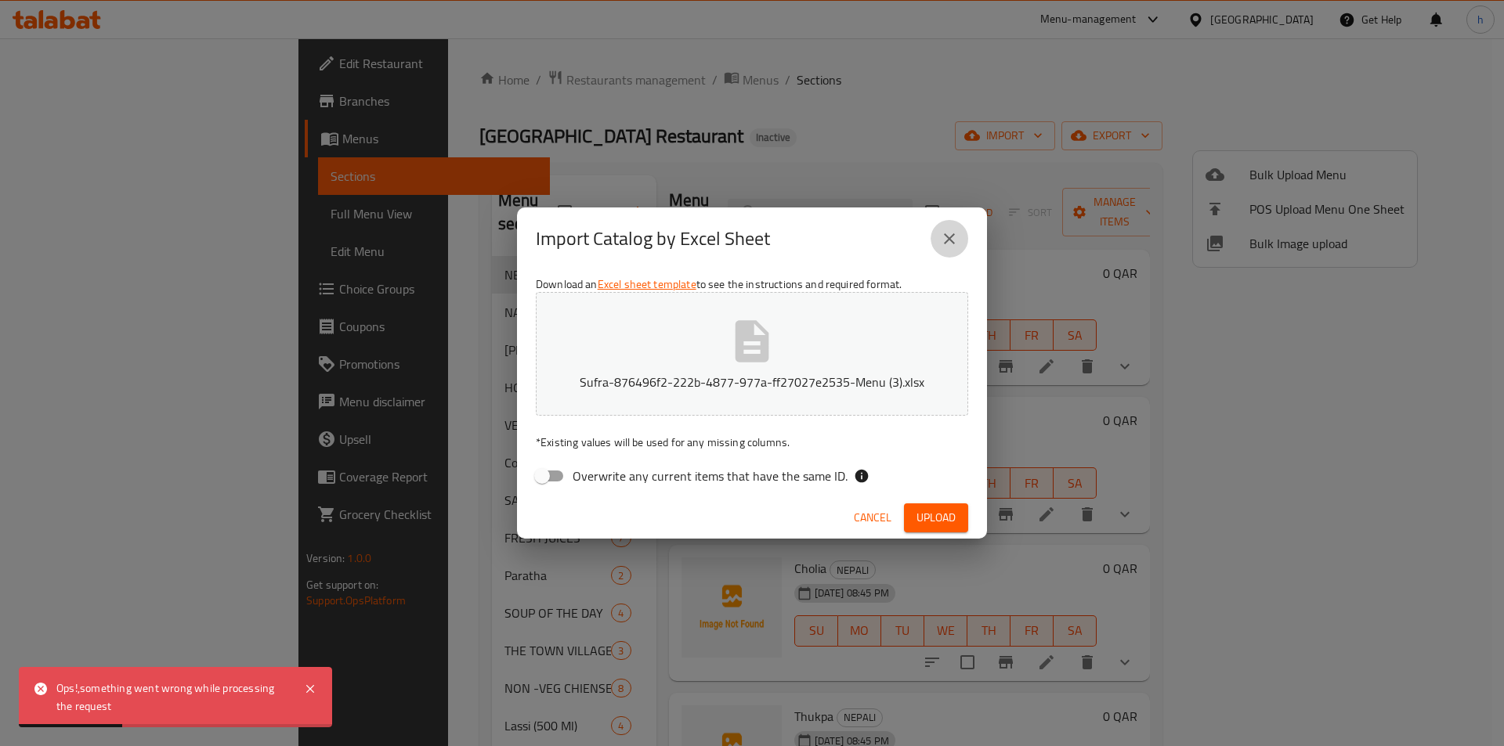
click at [945, 237] on icon "close" at bounding box center [949, 238] width 19 height 19
